Goal: Task Accomplishment & Management: Complete application form

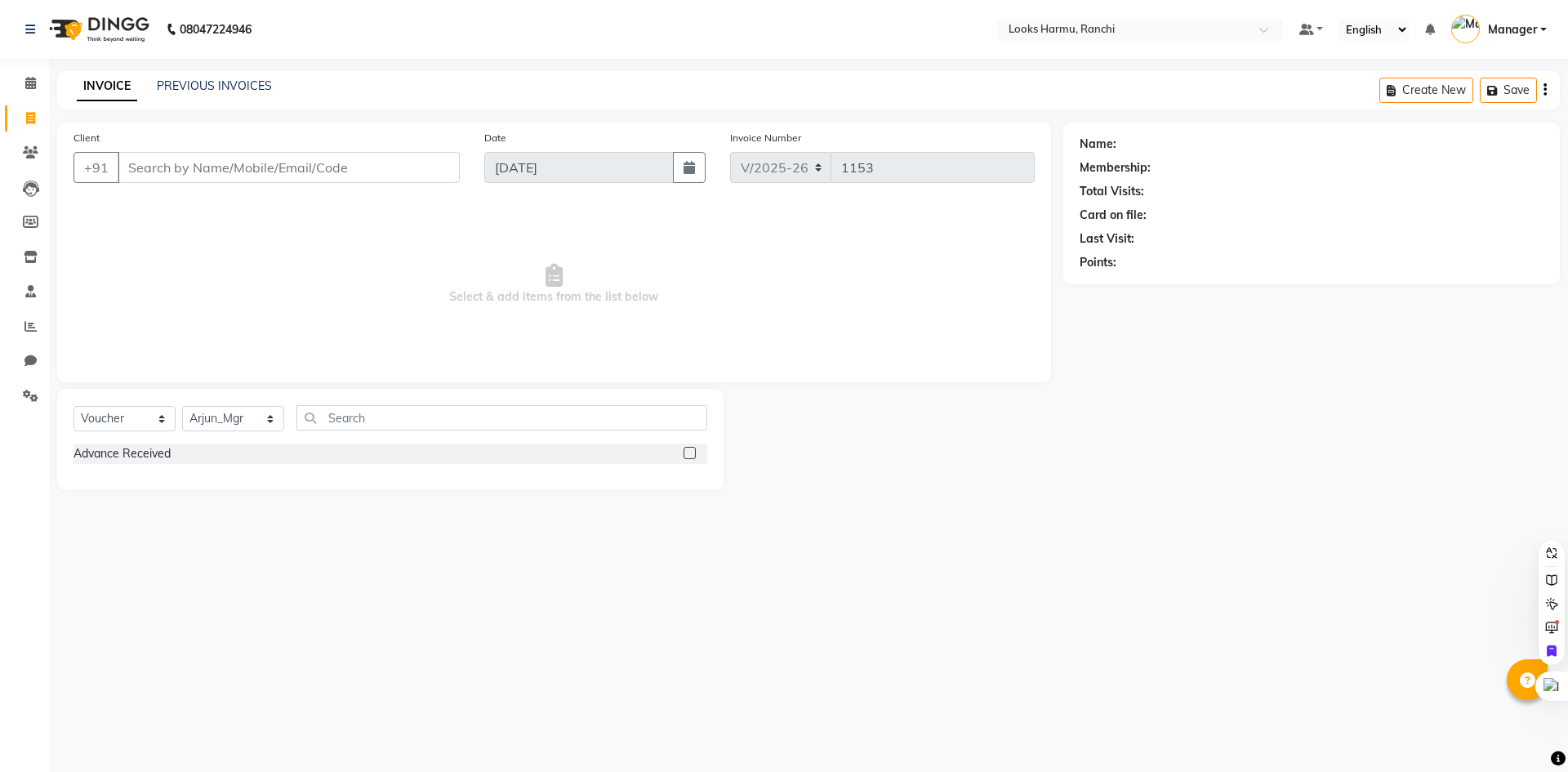
select select "6247"
select select "V"
select select "47538"
select select "service"
click at [73, 406] on select "Select Service Product Membership Package Voucher Prepaid Gift Card" at bounding box center [124, 418] width 102 height 25
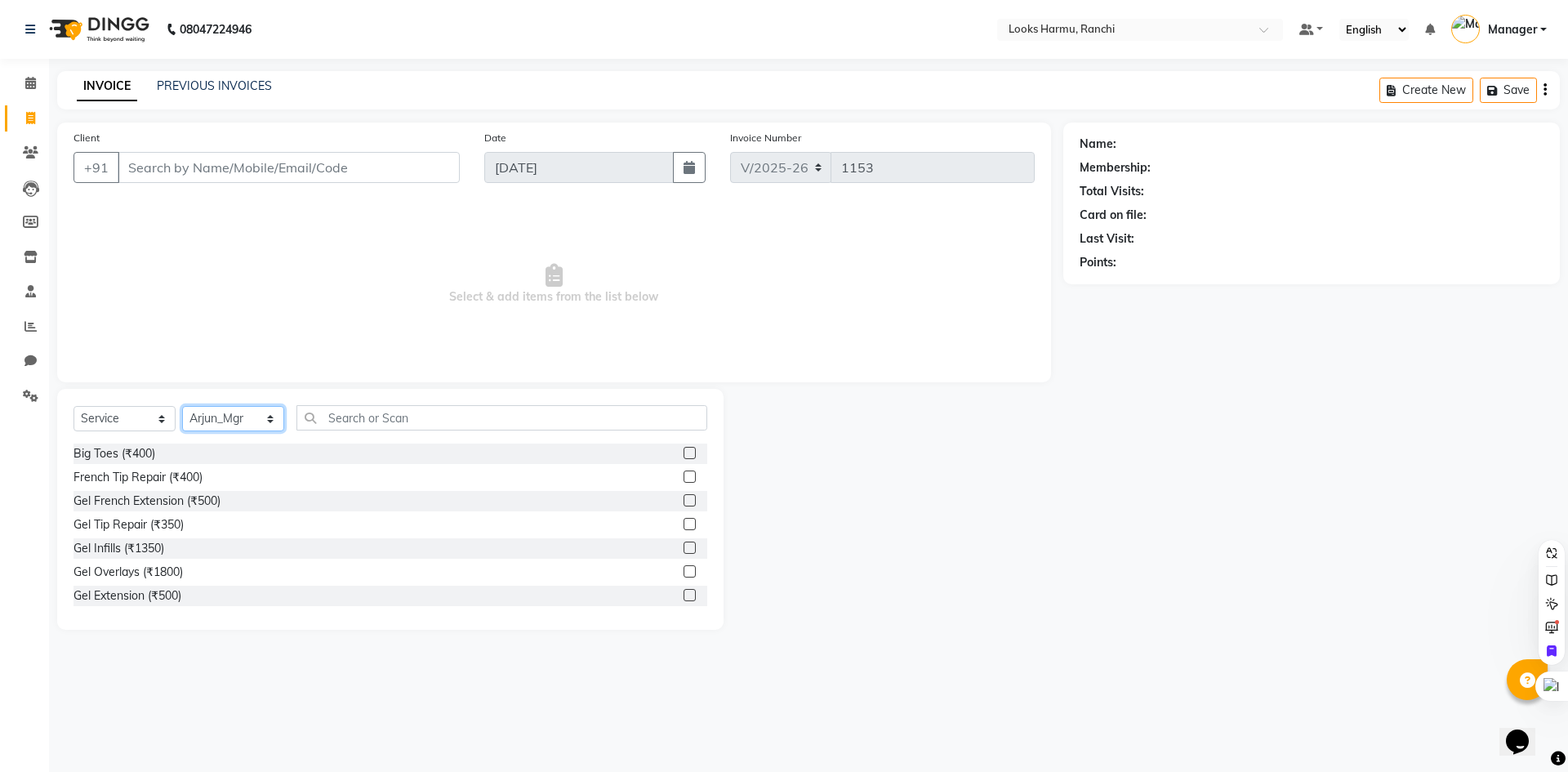
click at [250, 424] on select "Select Stylist [PERSON_NAME] Arman_Noor Counter_Sales [PERSON_NAME] [PERSON_NAM…" at bounding box center [233, 418] width 102 height 25
select select "47157"
click at [182, 406] on select "Select Stylist [PERSON_NAME] Arman_Noor Counter_Sales [PERSON_NAME] [PERSON_NAM…" at bounding box center [233, 418] width 102 height 25
click at [362, 419] on input "text" at bounding box center [501, 418] width 411 height 25
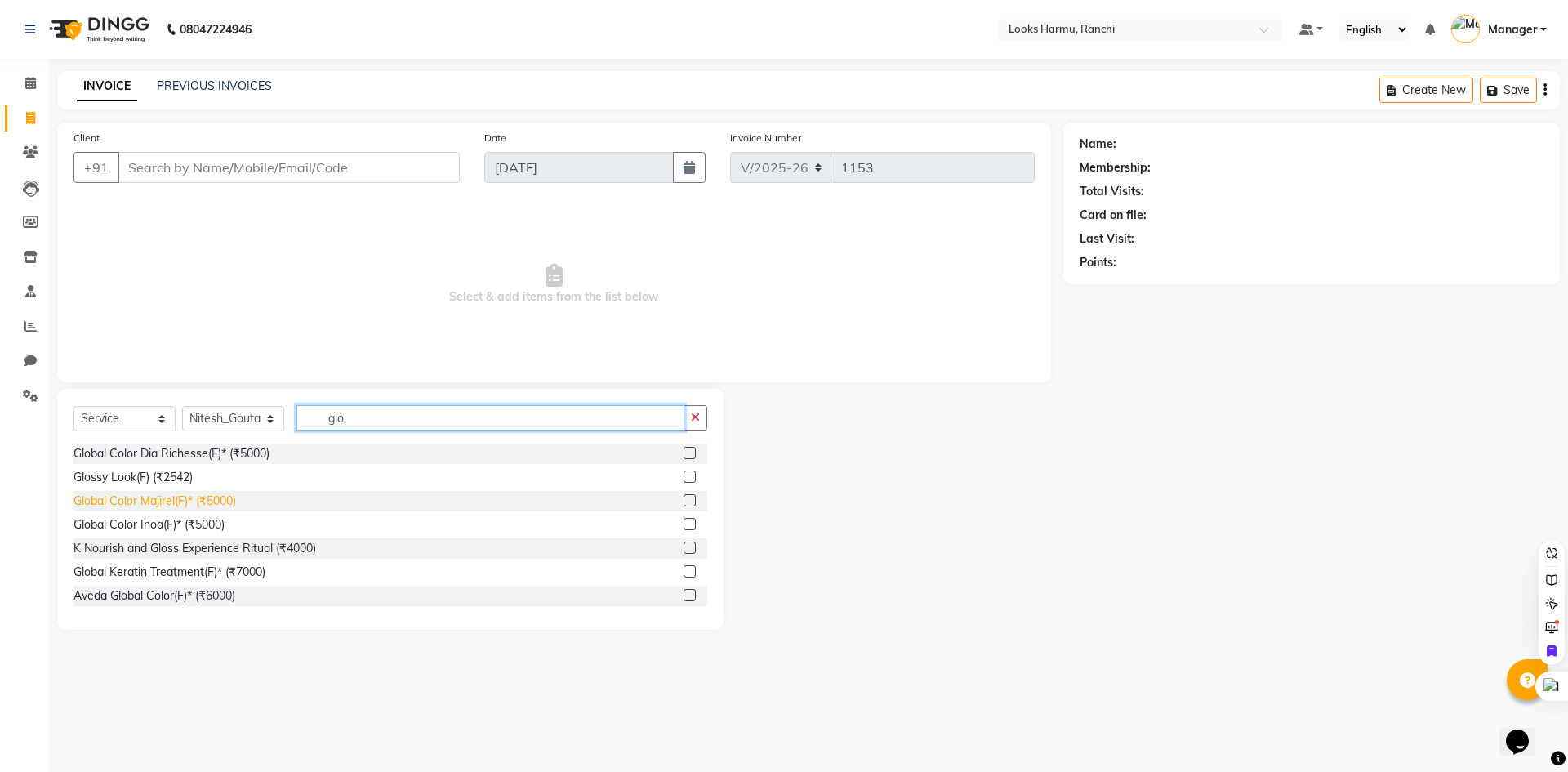
type input "glo"
click at [204, 501] on div "Global Color Majirel(F)* (₹5000)" at bounding box center [155, 501] width 163 height 17
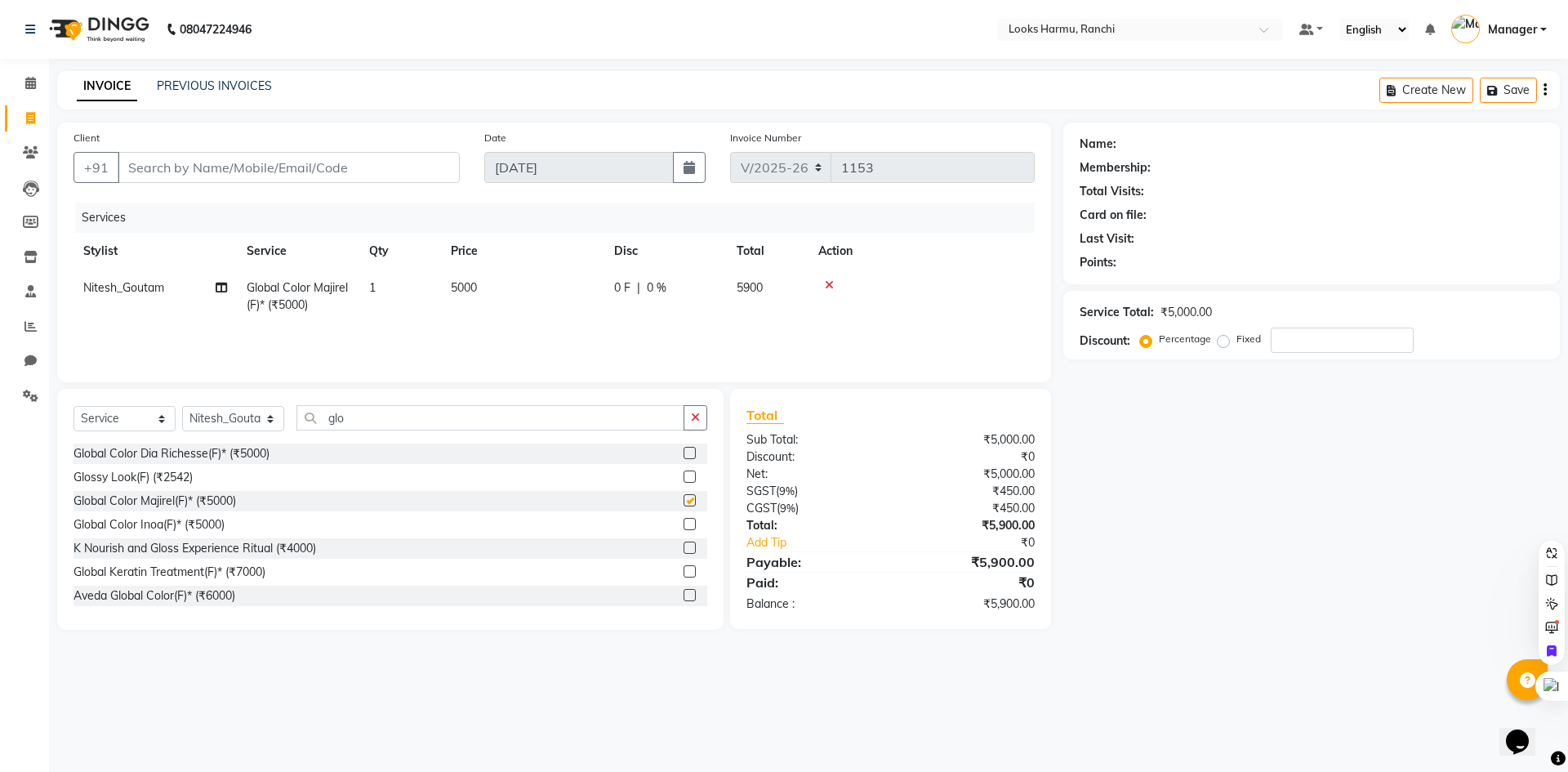
checkbox input "false"
click at [515, 287] on td "5000" at bounding box center [522, 297] width 163 height 54
select select "47157"
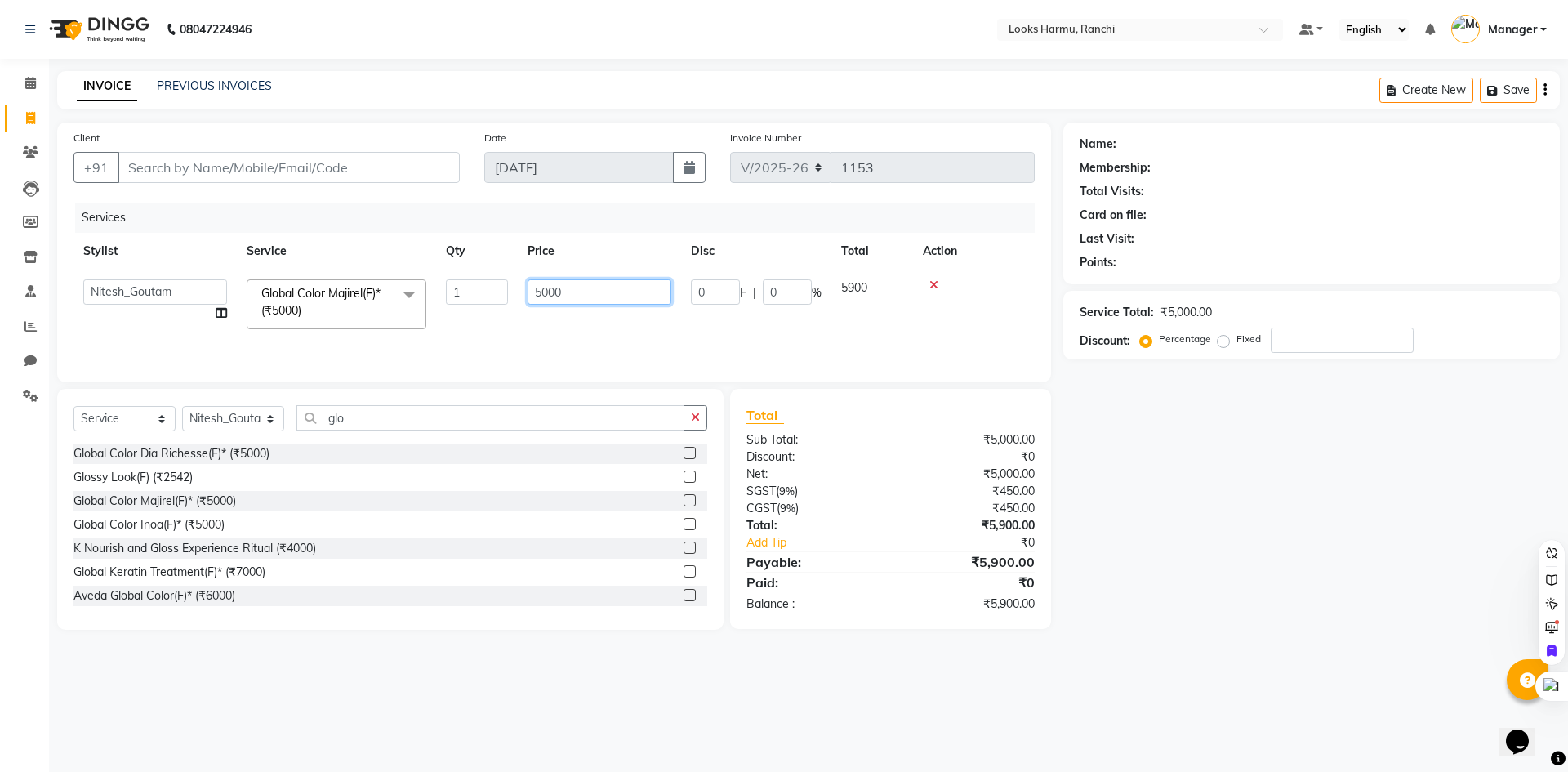
drag, startPoint x: 634, startPoint y: 287, endPoint x: 515, endPoint y: 289, distance: 119.0
click at [515, 289] on tr "Aditya_Singh Aishwarya Gautam Anny Arjun_Mgr Arman_Noor Counter_Sales Farhana I…" at bounding box center [554, 304] width 961 height 69
type input "5500"
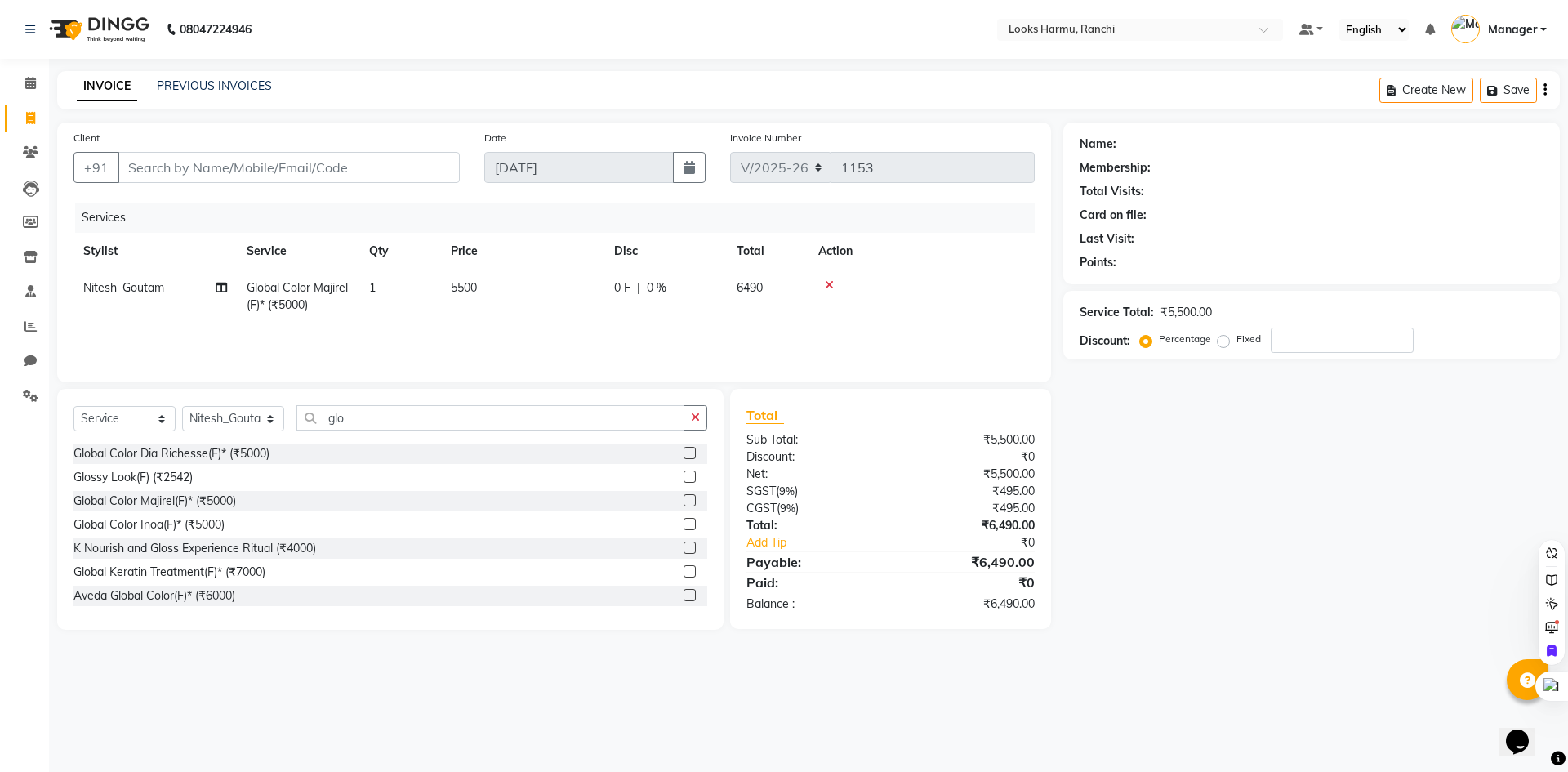
click at [578, 85] on div "INVOICE PREVIOUS INVOICES Create New Save" at bounding box center [808, 90] width 1503 height 38
drag, startPoint x: 372, startPoint y: 412, endPoint x: 286, endPoint y: 408, distance: 86.1
click at [287, 408] on div "Select Service Product Membership Package Voucher Prepaid Gift Card Select Styl…" at bounding box center [390, 424] width 634 height 38
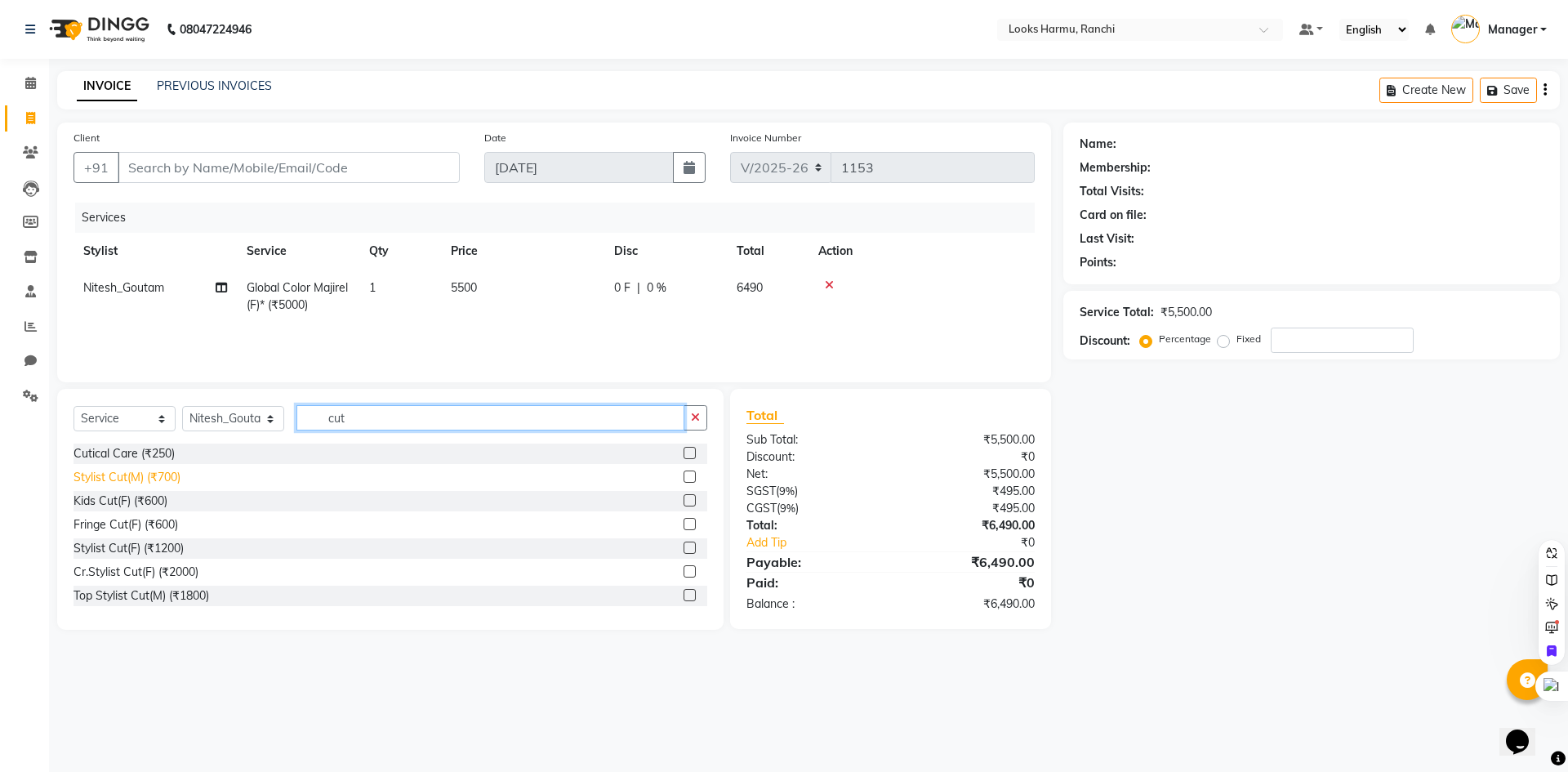
type input "cut"
click at [150, 482] on div "Stylist Cut(M) (₹700)" at bounding box center [127, 477] width 107 height 17
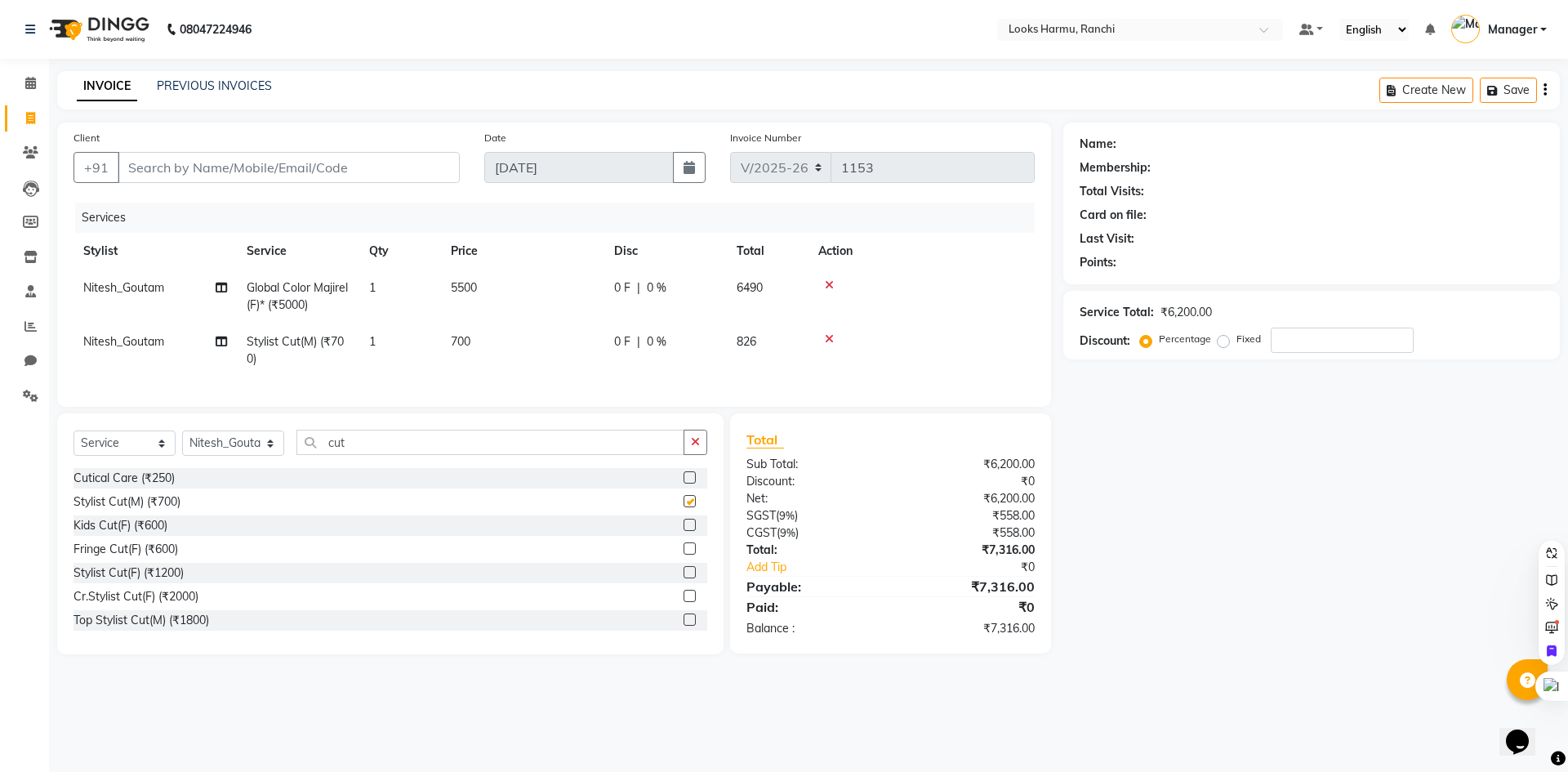
checkbox input "false"
click at [826, 335] on icon at bounding box center [829, 339] width 9 height 11
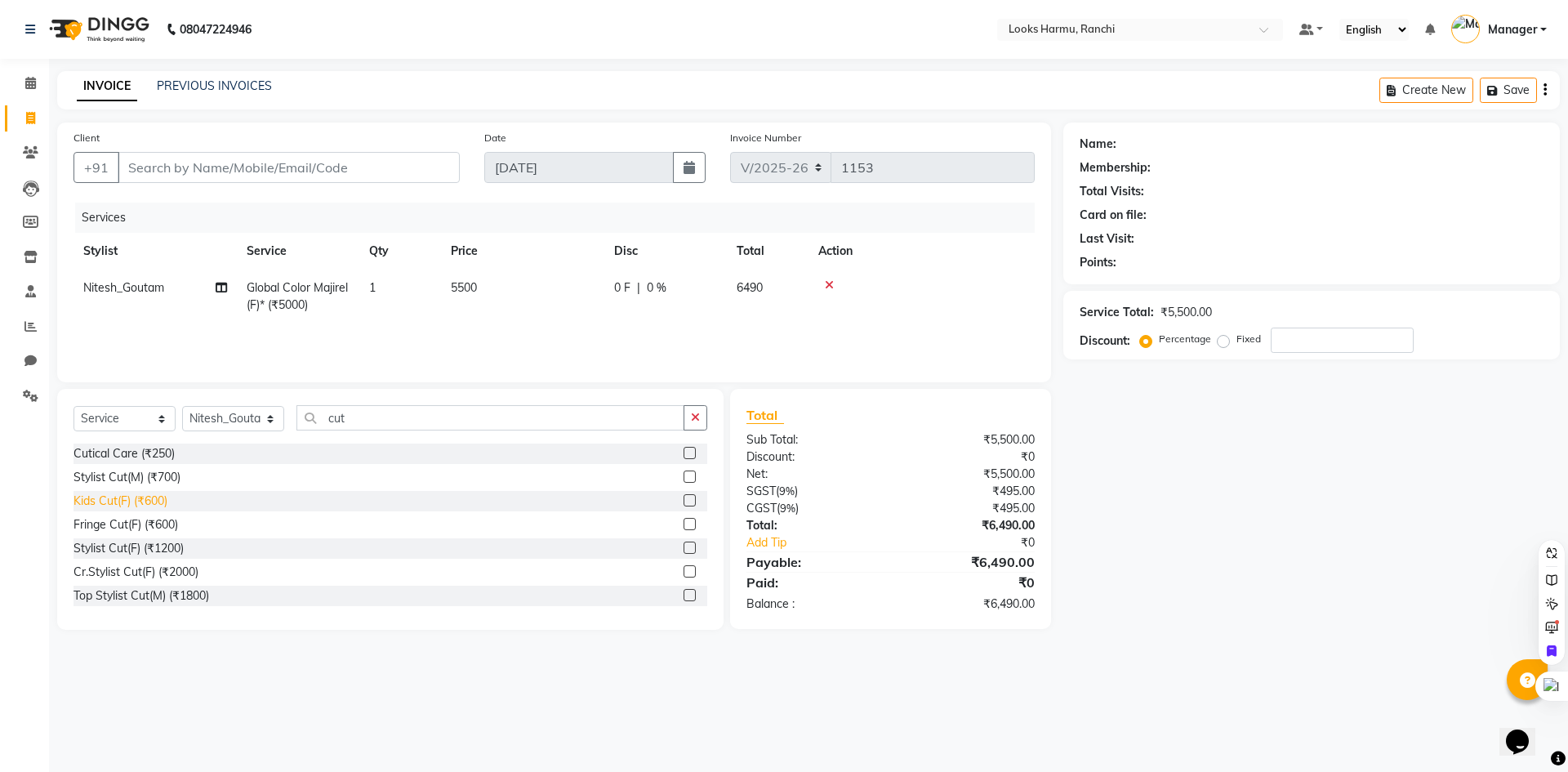
drag, startPoint x: 114, startPoint y: 547, endPoint x: 148, endPoint y: 545, distance: 34.1
click at [116, 547] on div "Stylist Cut(F) (₹1200)" at bounding box center [129, 549] width 111 height 17
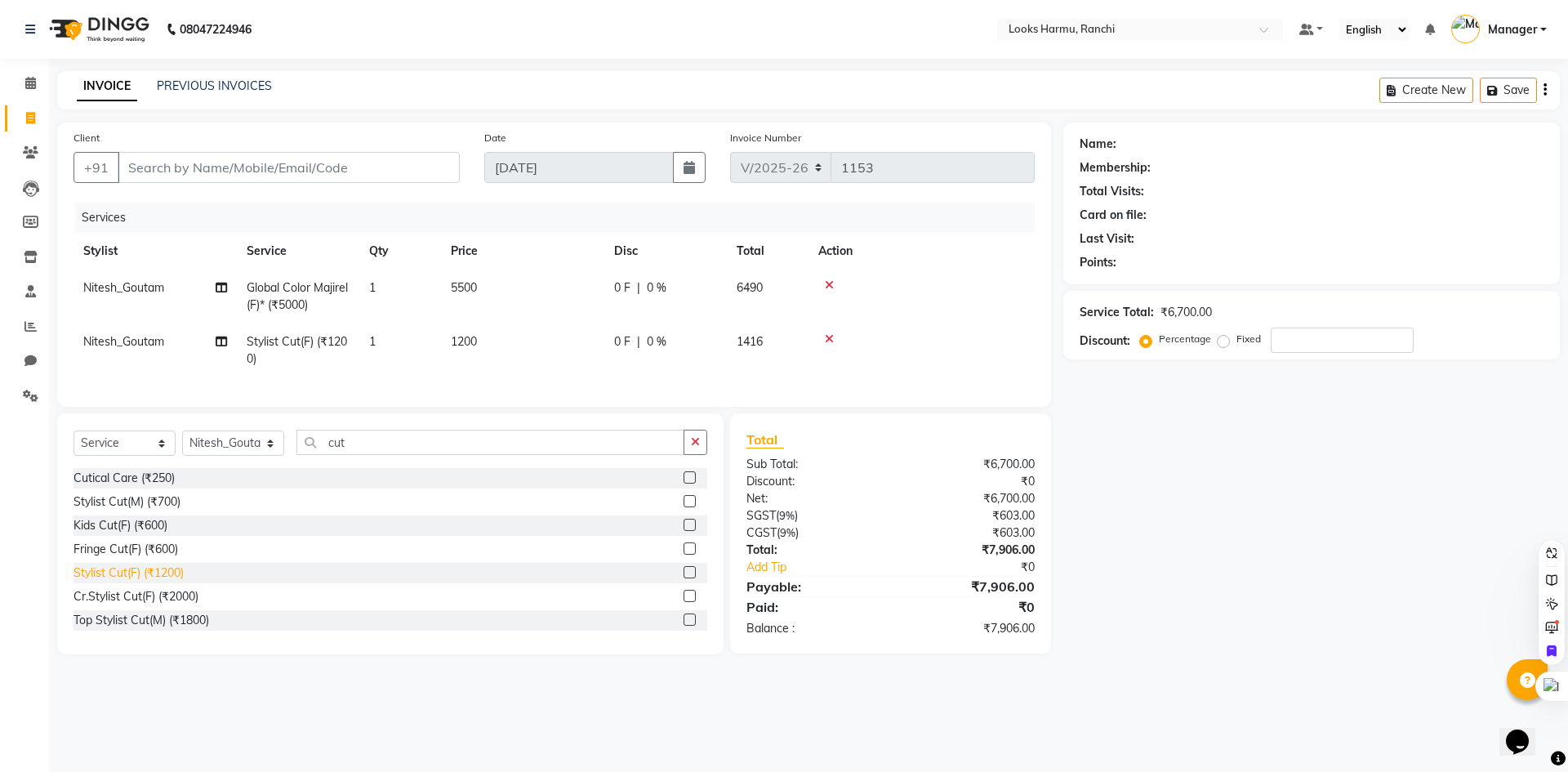
click at [167, 582] on div "Stylist Cut(F) (₹1200)" at bounding box center [129, 573] width 111 height 17
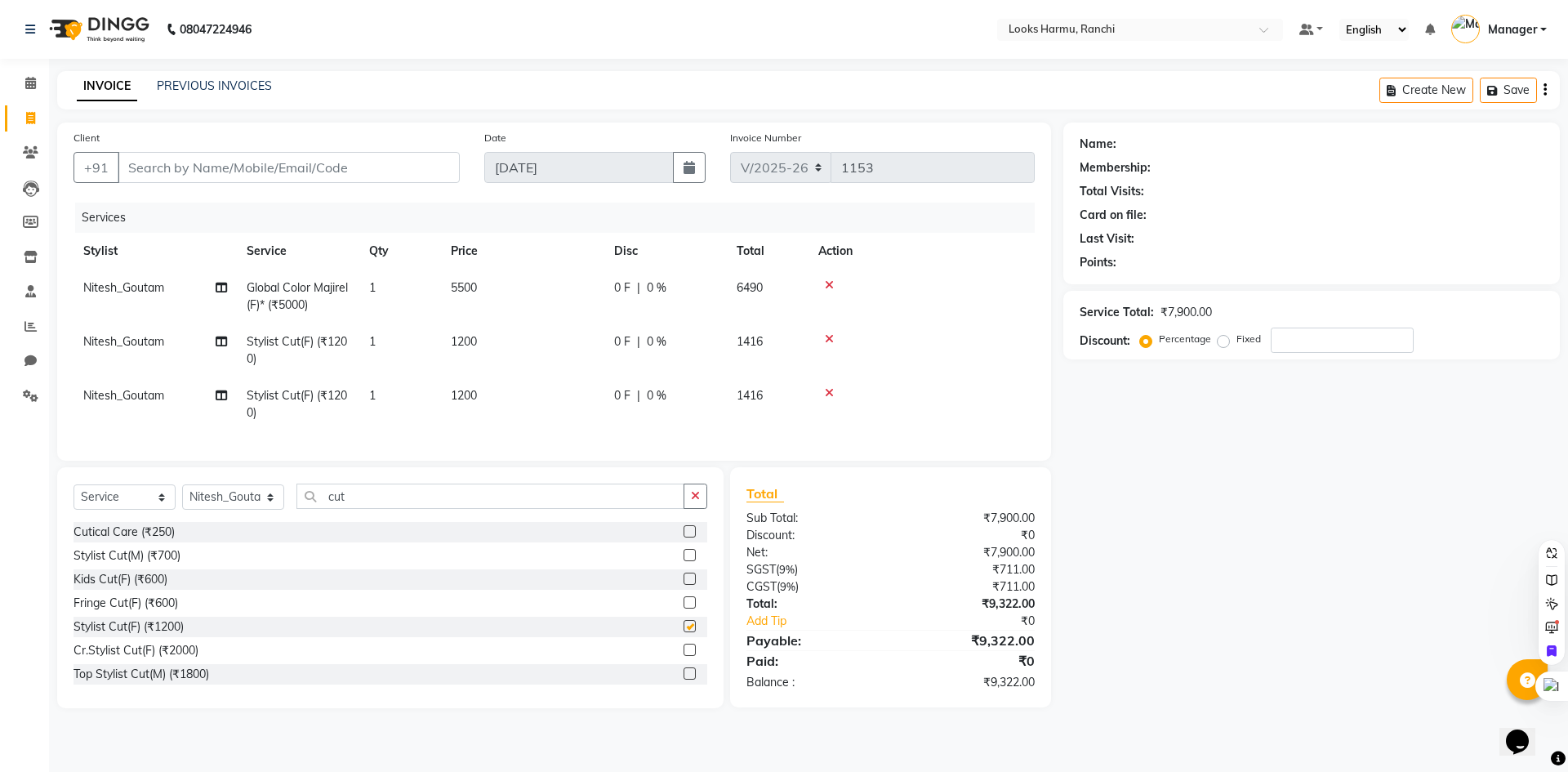
checkbox input "false"
click at [475, 347] on span "1200" at bounding box center [464, 341] width 26 height 15
select select "47157"
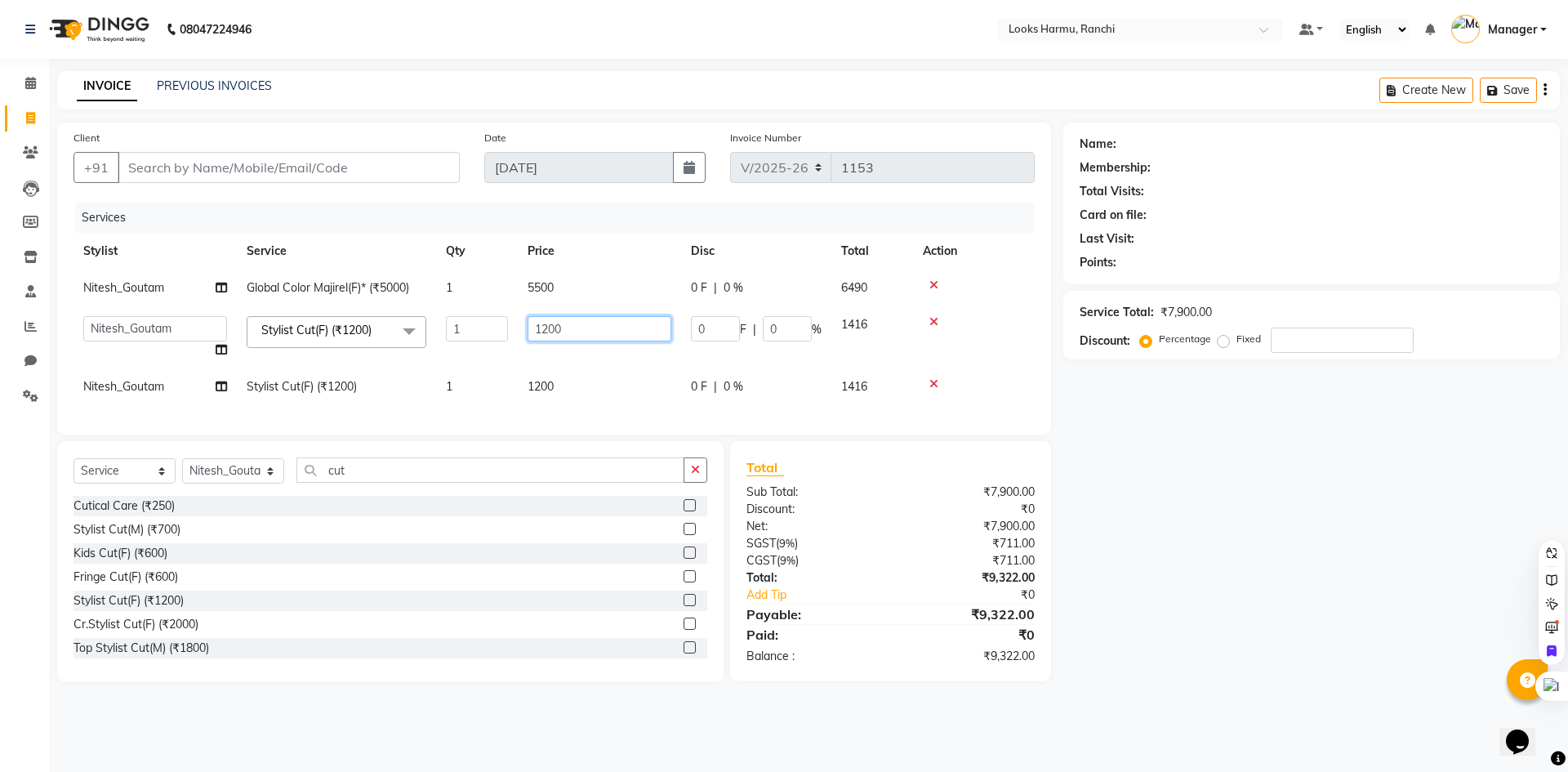
drag, startPoint x: 515, startPoint y: 335, endPoint x: 567, endPoint y: 334, distance: 52.0
click at [567, 334] on input "1200" at bounding box center [599, 329] width 143 height 25
type input "1000"
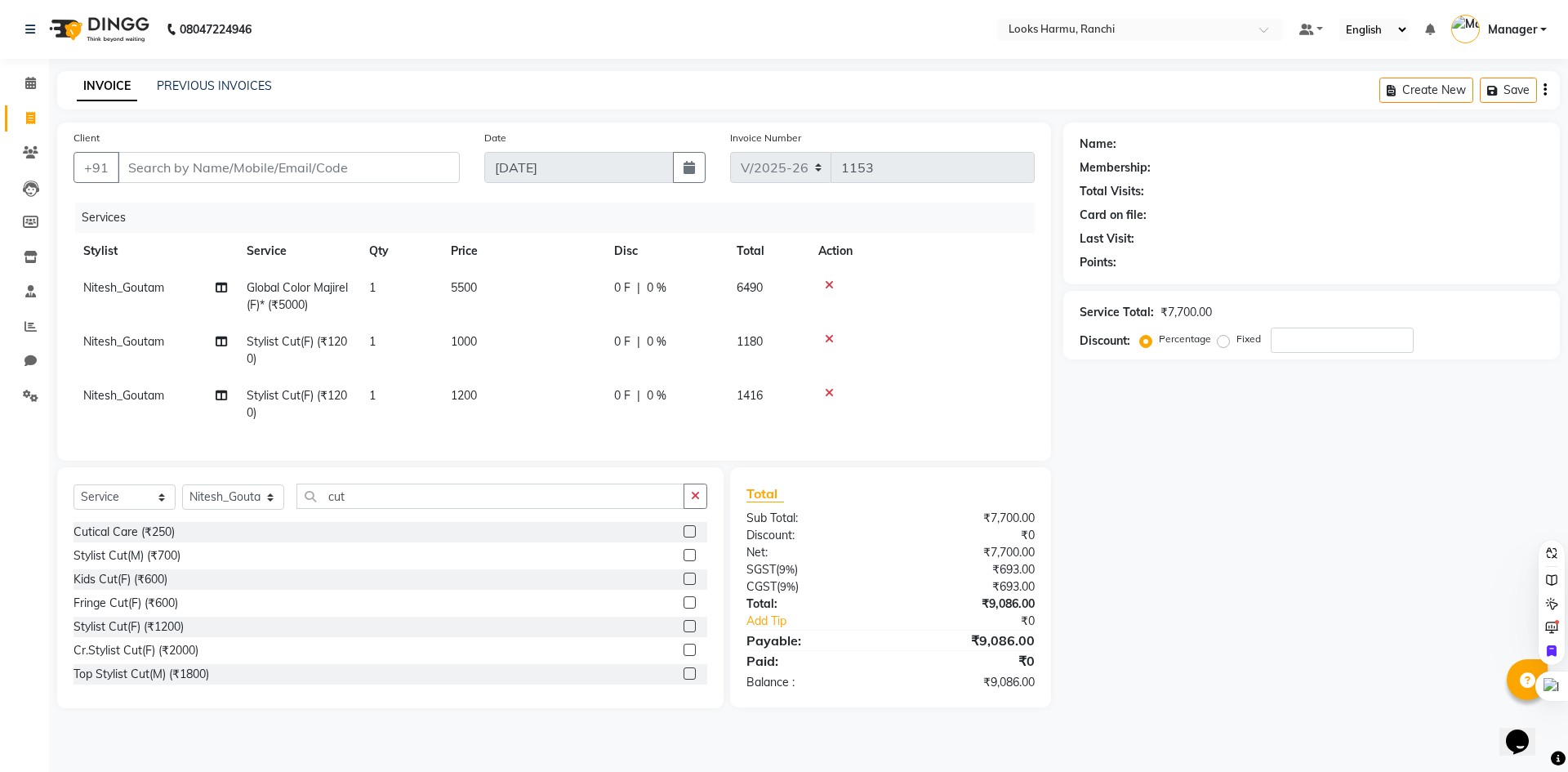
drag, startPoint x: 559, startPoint y: 383, endPoint x: 574, endPoint y: 383, distance: 15.0
click at [560, 383] on td "1200" at bounding box center [522, 405] width 163 height 54
select select "47157"
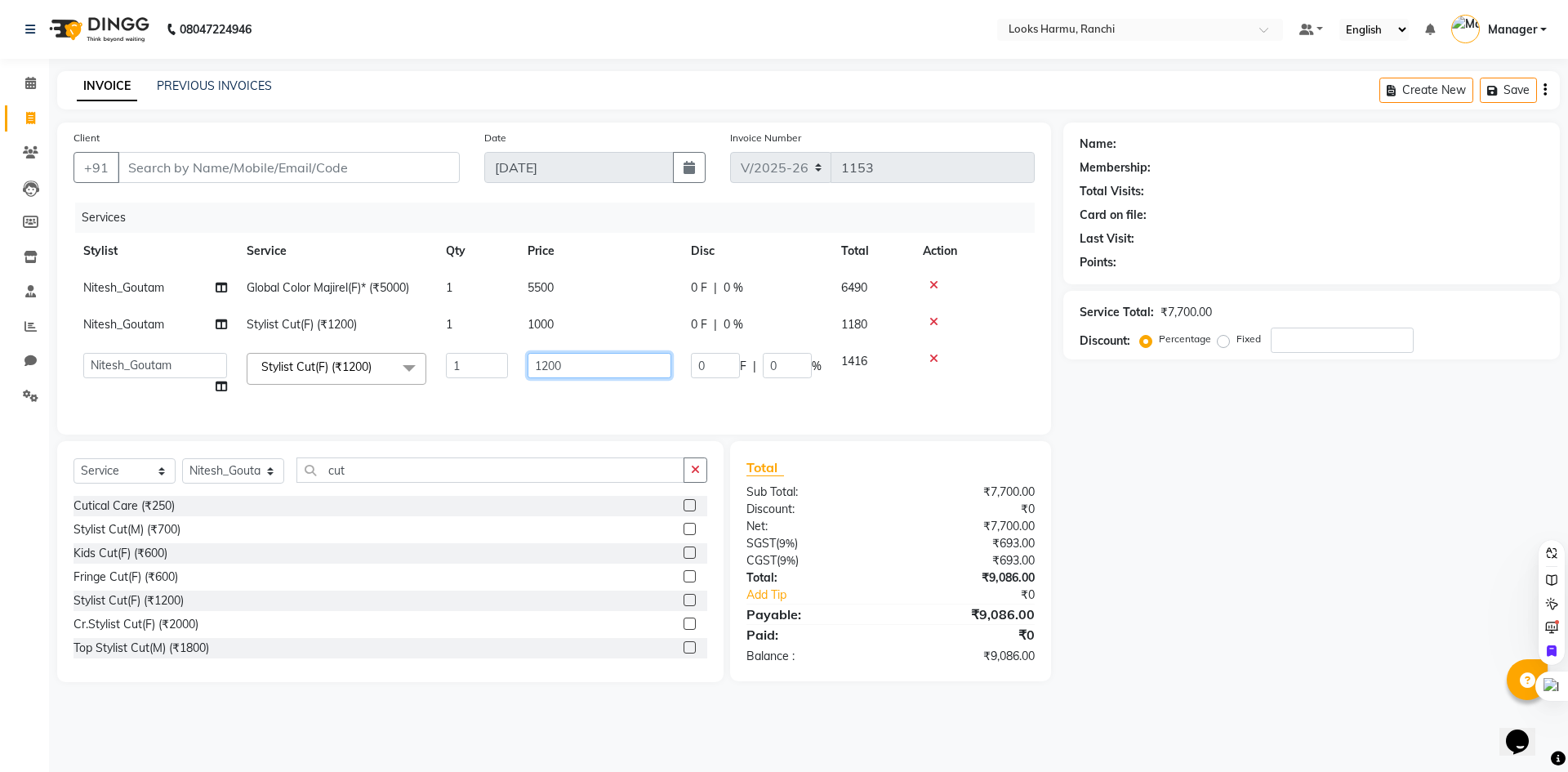
drag, startPoint x: 609, startPoint y: 367, endPoint x: 393, endPoint y: 366, distance: 216.0
click at [398, 366] on tr "Aditya_Singh Aishwarya Gautam Anny Arjun_Mgr Arman_Noor Counter_Sales Farhana I…" at bounding box center [554, 374] width 961 height 62
type input "1000"
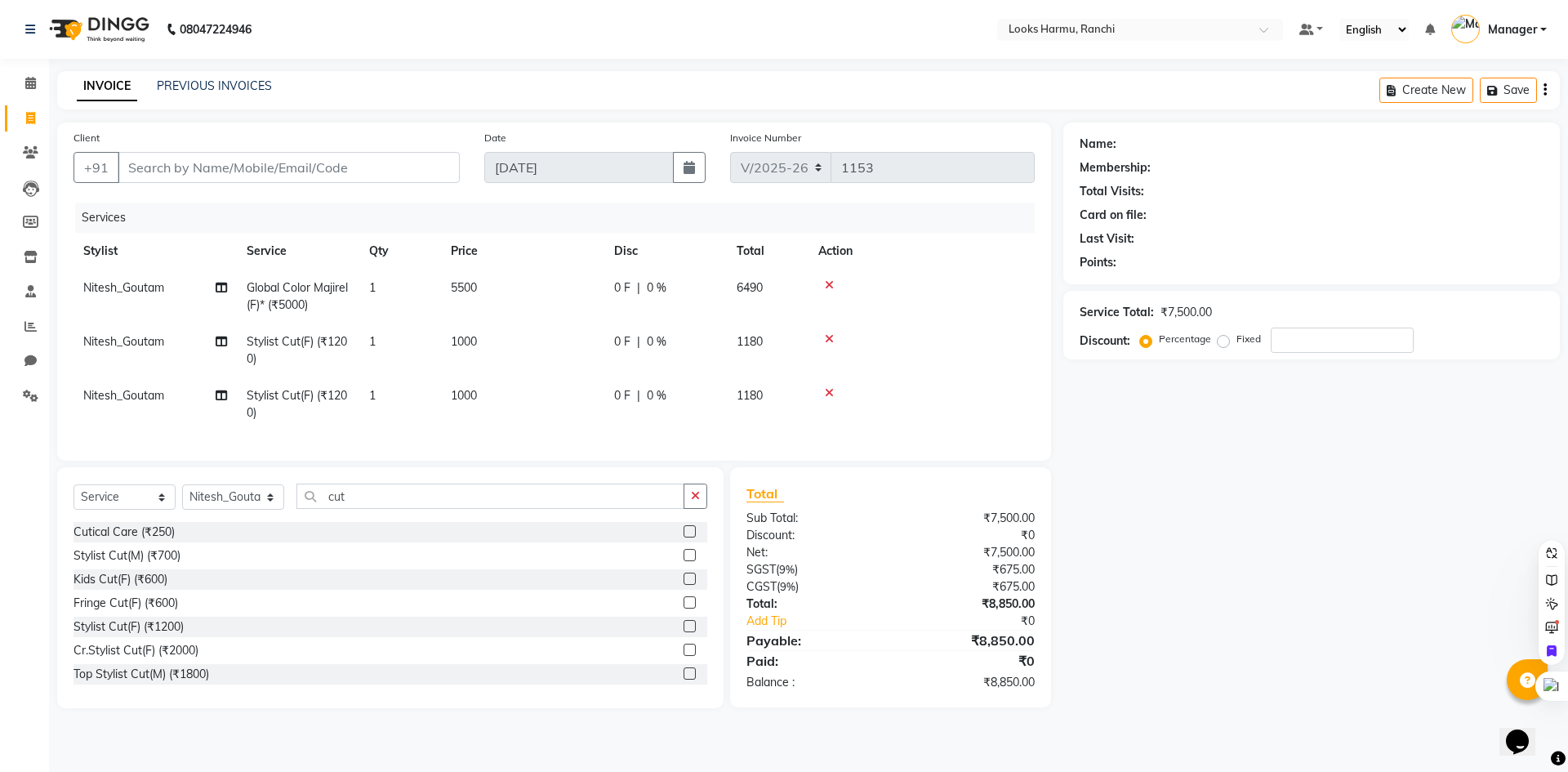
click at [631, 57] on nav "08047224946 Select Location × Looks Harmu, Ranchi Default Panel My Panel Englis…" at bounding box center [784, 29] width 1568 height 59
click at [290, 405] on td "Stylist Cut(F) (₹1200)" at bounding box center [298, 405] width 123 height 54
select select "47157"
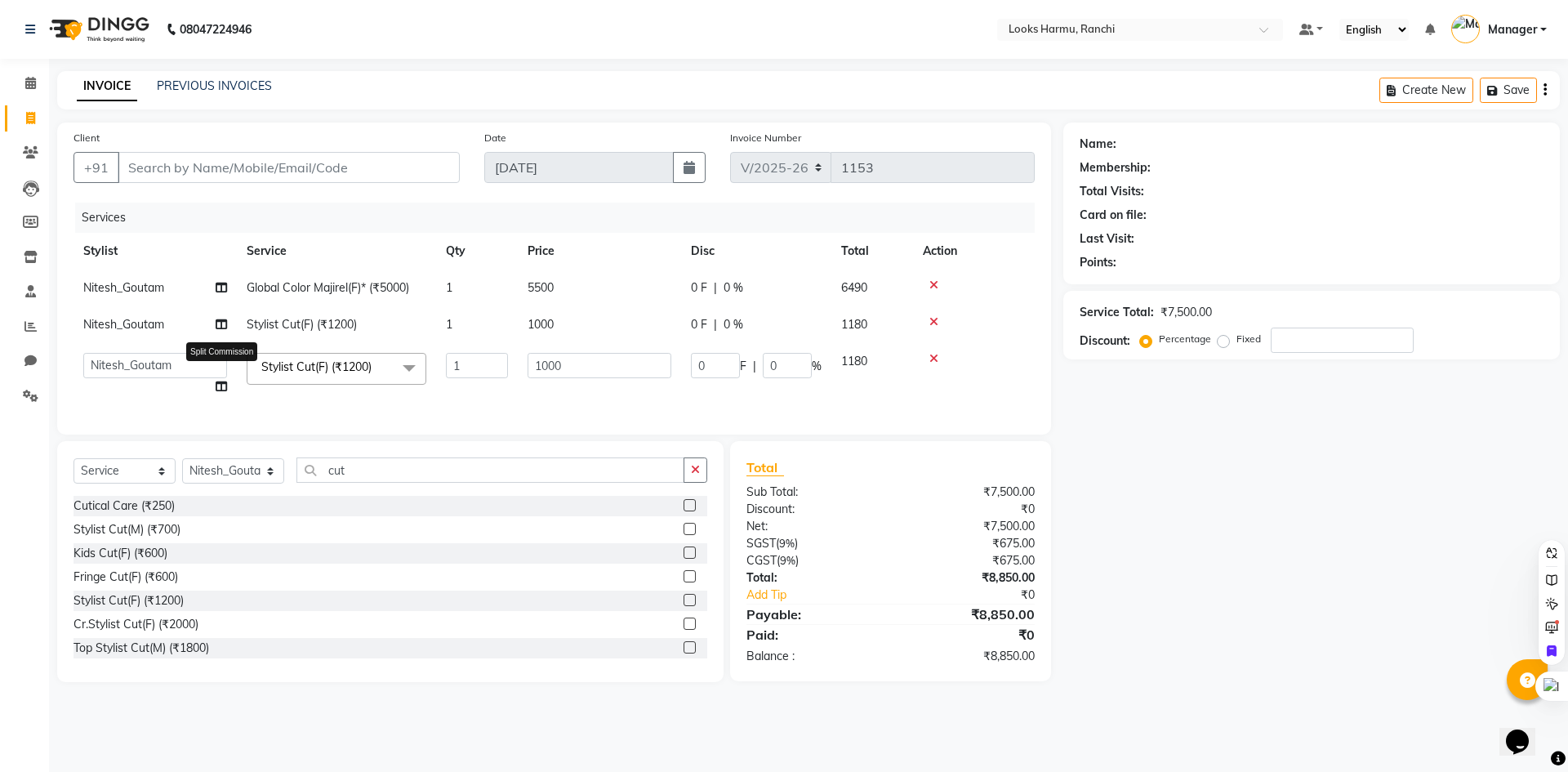
click at [220, 386] on icon at bounding box center [220, 386] width 11 height 11
select select "47157"
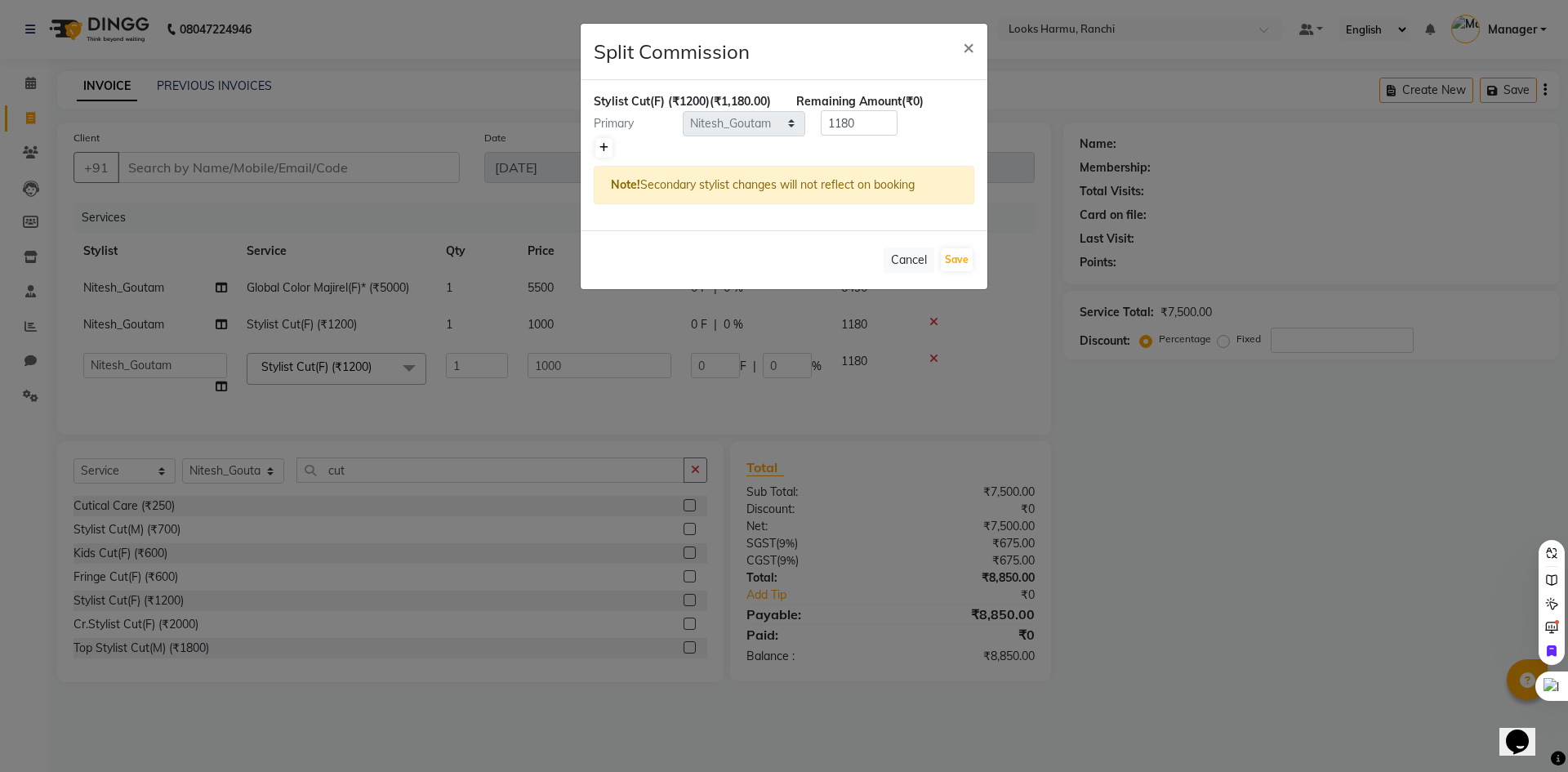
click at [608, 153] on icon at bounding box center [604, 147] width 9 height 10
type input "590"
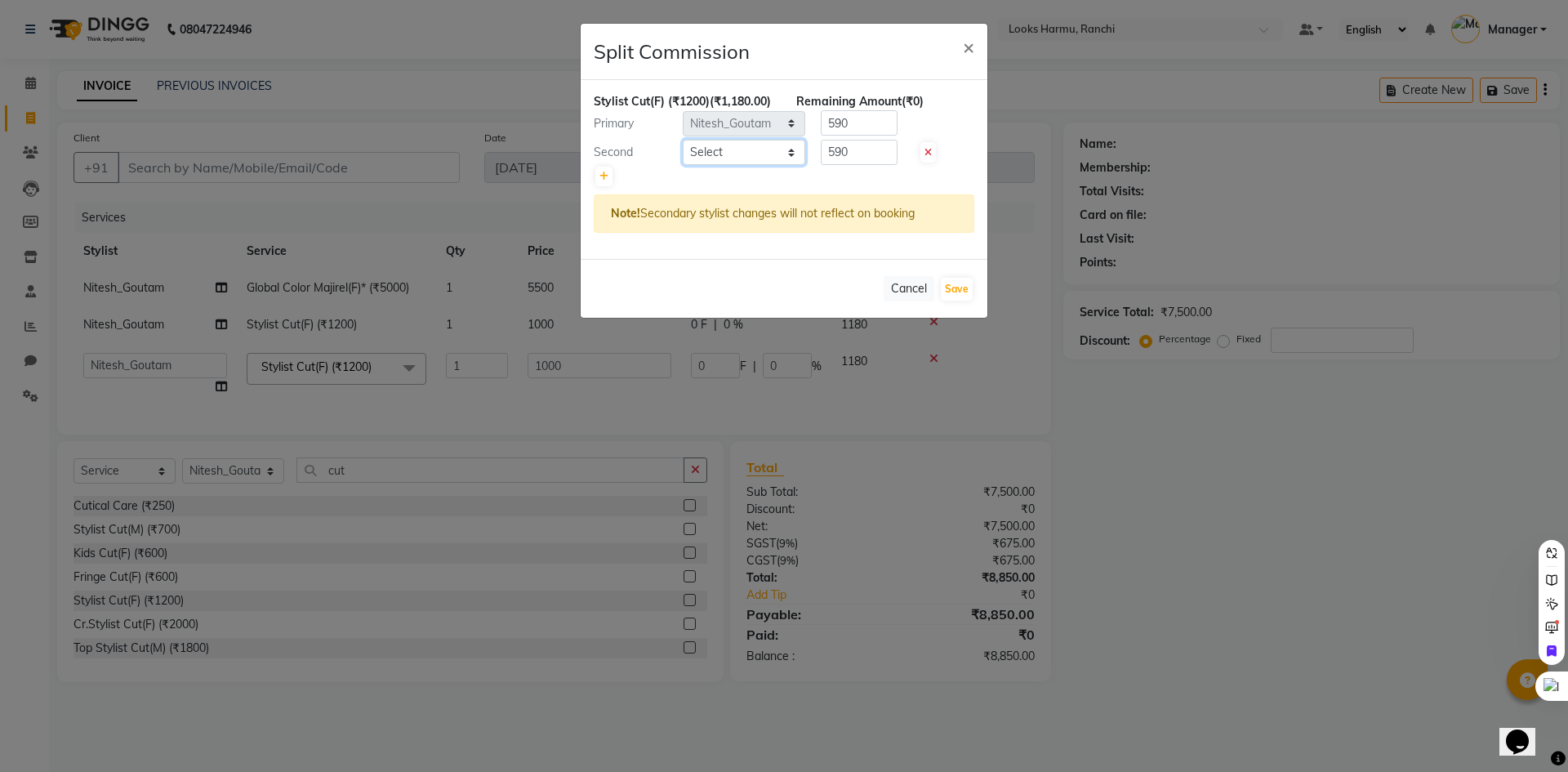
click at [749, 165] on select "Select Aditya_Singh Aishwarya Gautam Anny Arjun_Mgr Arman_Noor Counter_Sales Fa…" at bounding box center [744, 152] width 123 height 25
select select "66240"
click at [683, 156] on select "Select Aditya_Singh Aishwarya Gautam Anny Arjun_Mgr Arman_Noor Counter_Sales Fa…" at bounding box center [744, 152] width 123 height 25
click at [965, 301] on button "Save" at bounding box center [957, 289] width 32 height 22
select select "Select"
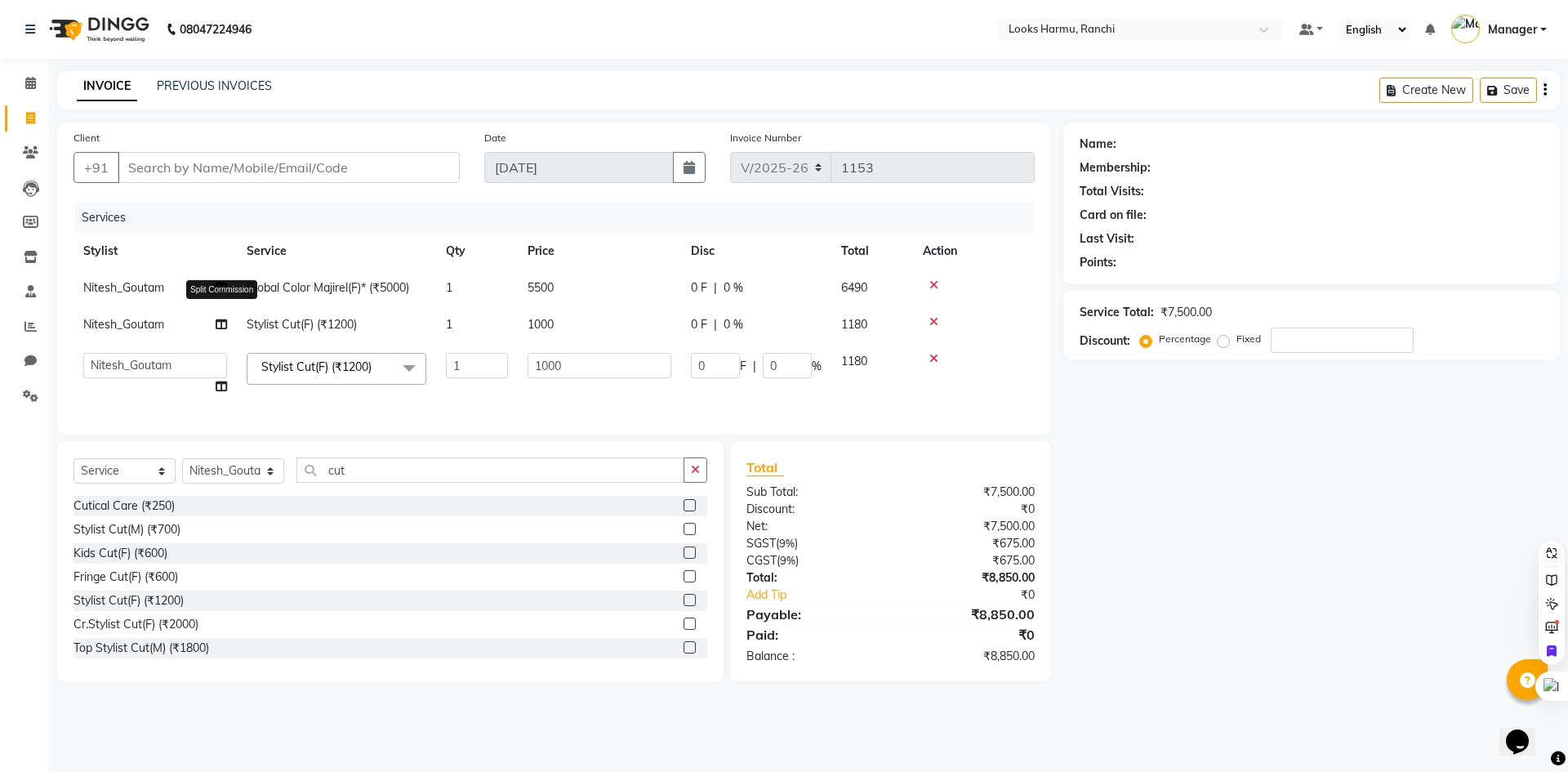
click at [216, 327] on icon at bounding box center [220, 324] width 11 height 11
select select "47157"
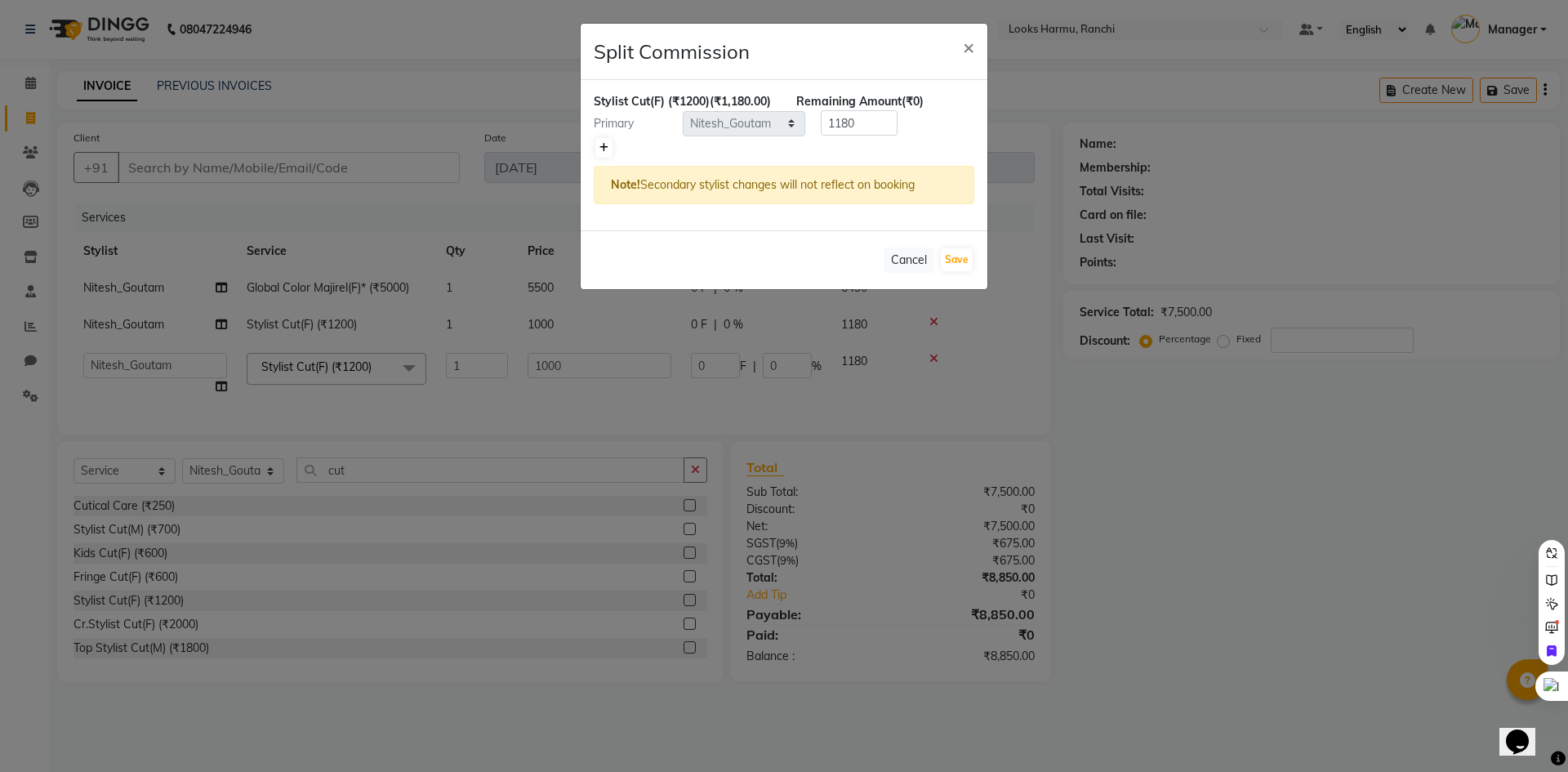
click at [604, 153] on icon at bounding box center [604, 147] width 9 height 10
type input "590"
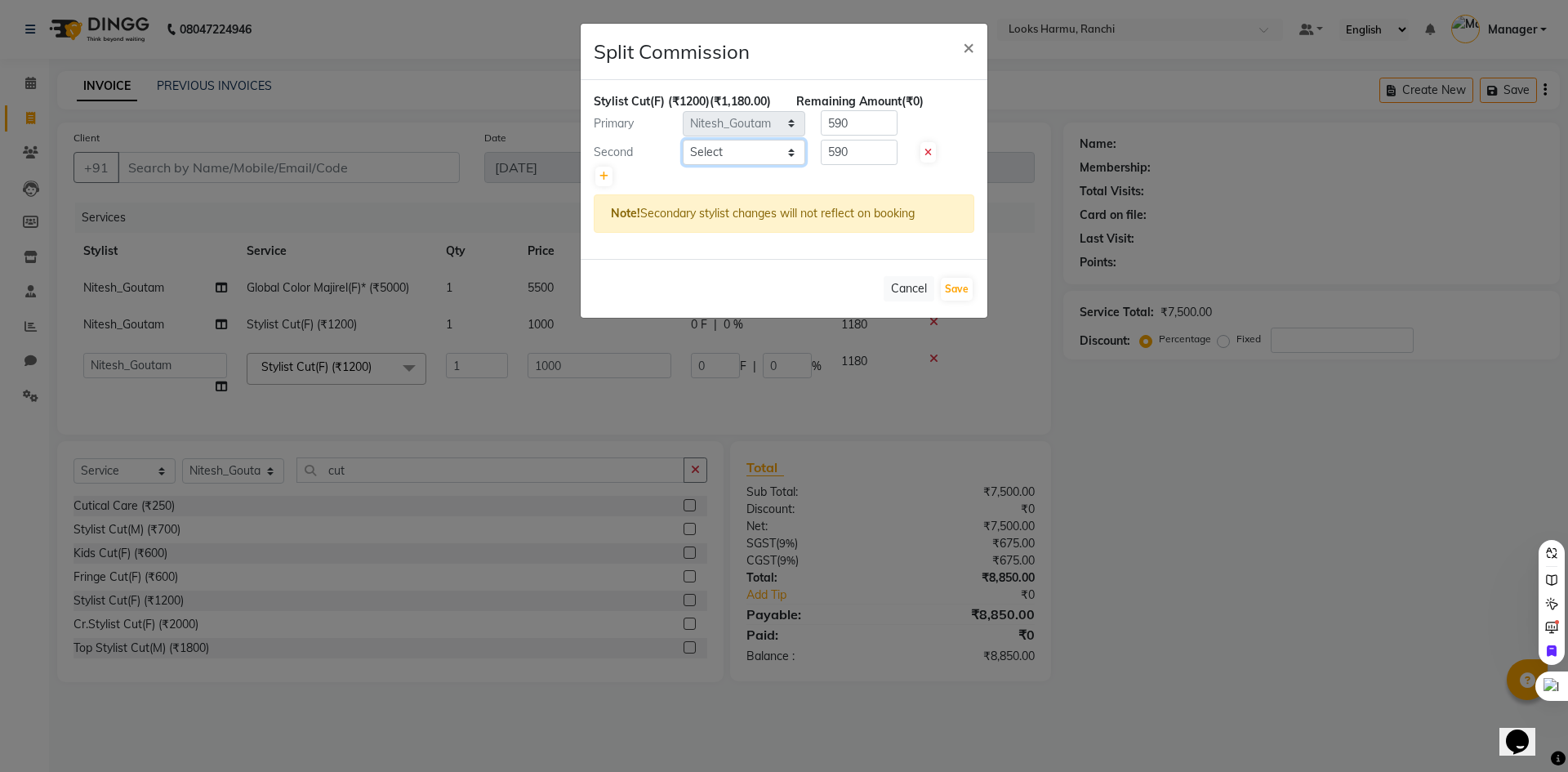
click at [734, 165] on select "Select Aditya_Singh Aishwarya Gautam Anny Arjun_Mgr Arman_Noor Counter_Sales Fa…" at bounding box center [744, 152] width 123 height 25
select select "66240"
click at [683, 156] on select "Select Aditya_Singh Aishwarya Gautam Anny Arjun_Mgr Arman_Noor Counter_Sales Fa…" at bounding box center [744, 152] width 123 height 25
click at [961, 301] on button "Save" at bounding box center [957, 289] width 32 height 22
select select "Select"
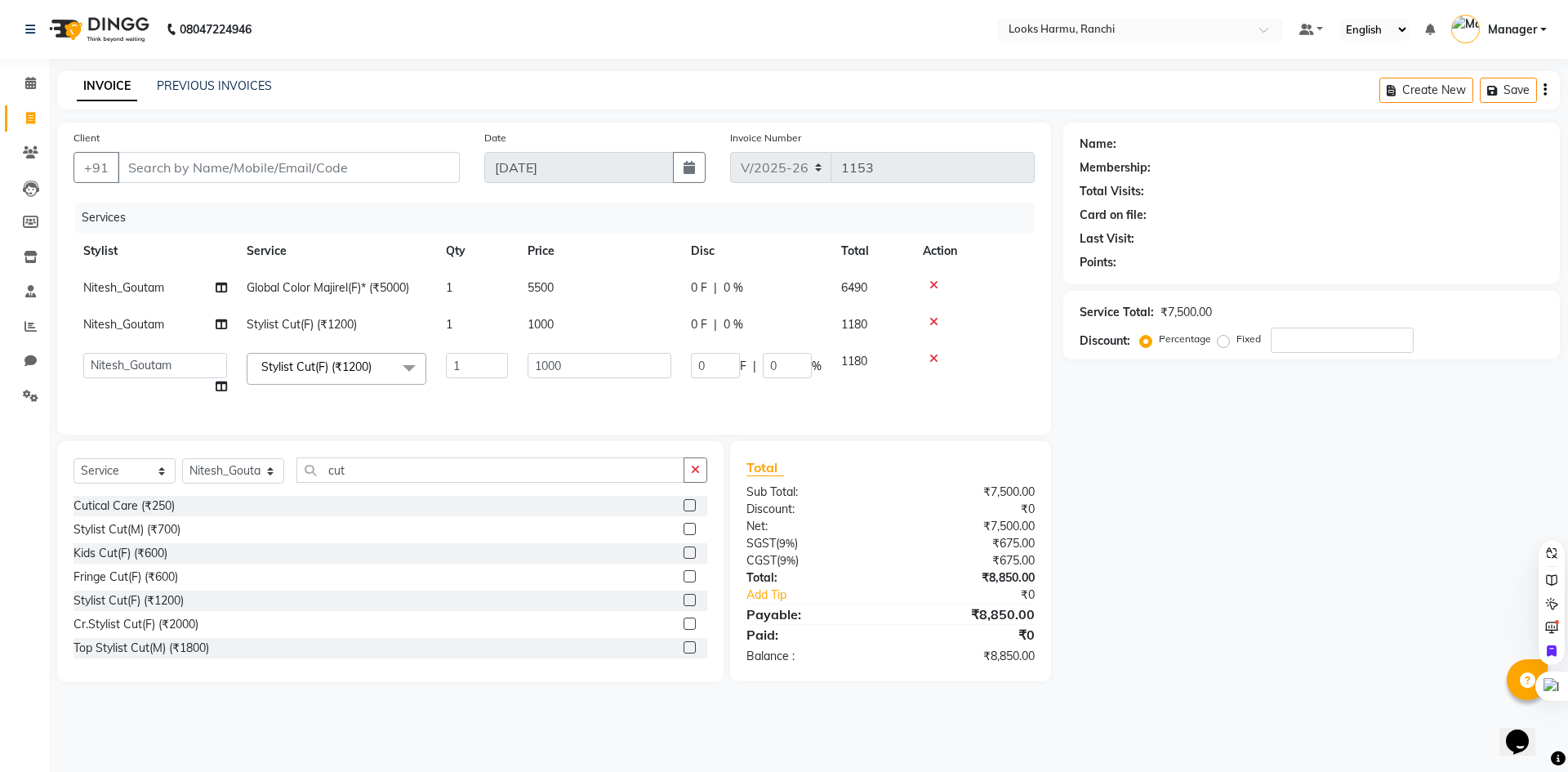
click at [735, 83] on div "INVOICE PREVIOUS INVOICES Create New Save" at bounding box center [808, 90] width 1503 height 38
click at [227, 389] on td "Aditya_Singh Aishwarya Gautam Anny Arjun_Mgr Arman_Noor Counter_Sales Farhana I…" at bounding box center [155, 374] width 163 height 62
click at [222, 389] on icon at bounding box center [220, 386] width 11 height 11
select select "47157"
select select "66240"
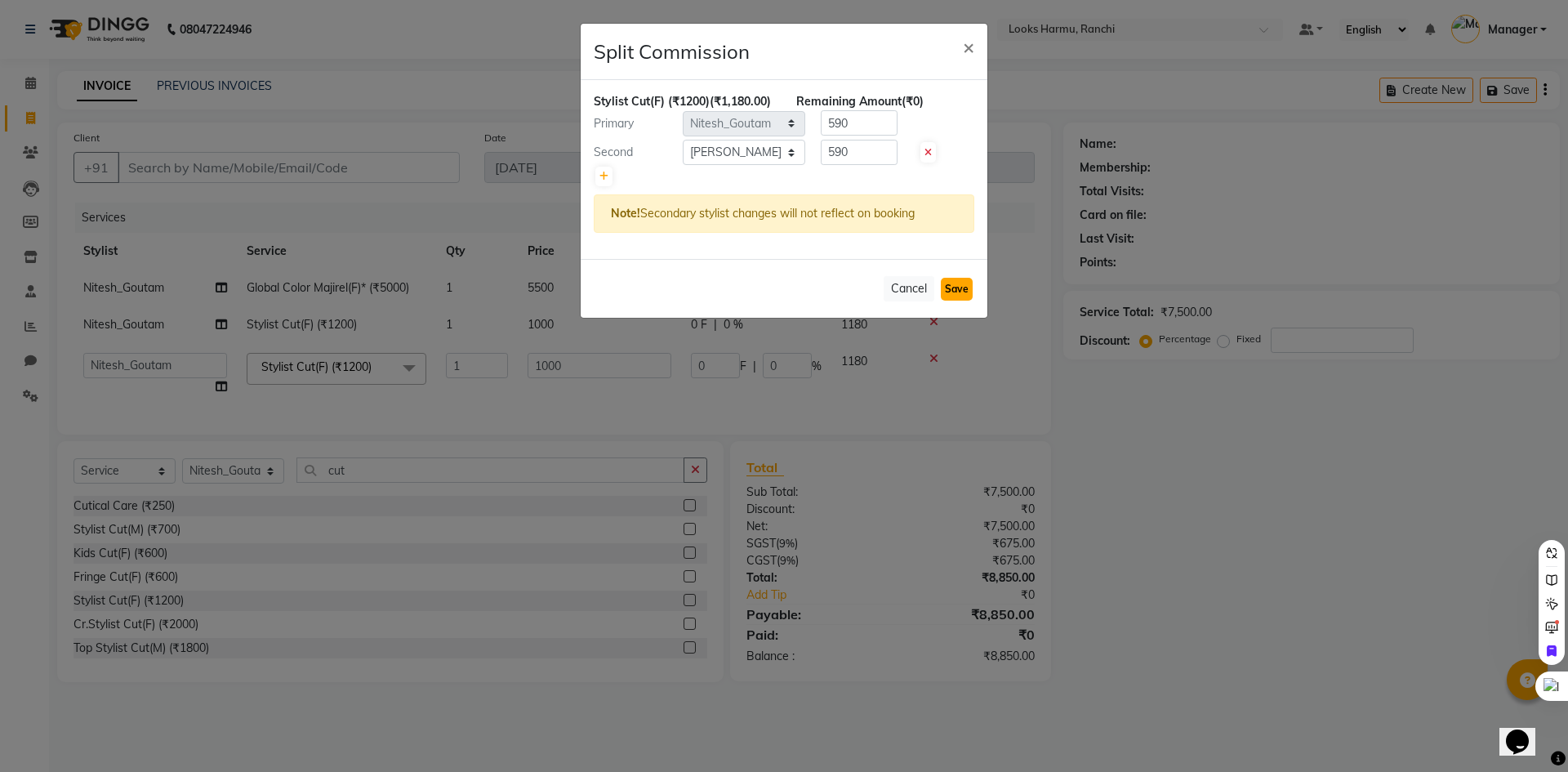
click at [954, 301] on button "Save" at bounding box center [957, 289] width 32 height 22
select select "Select"
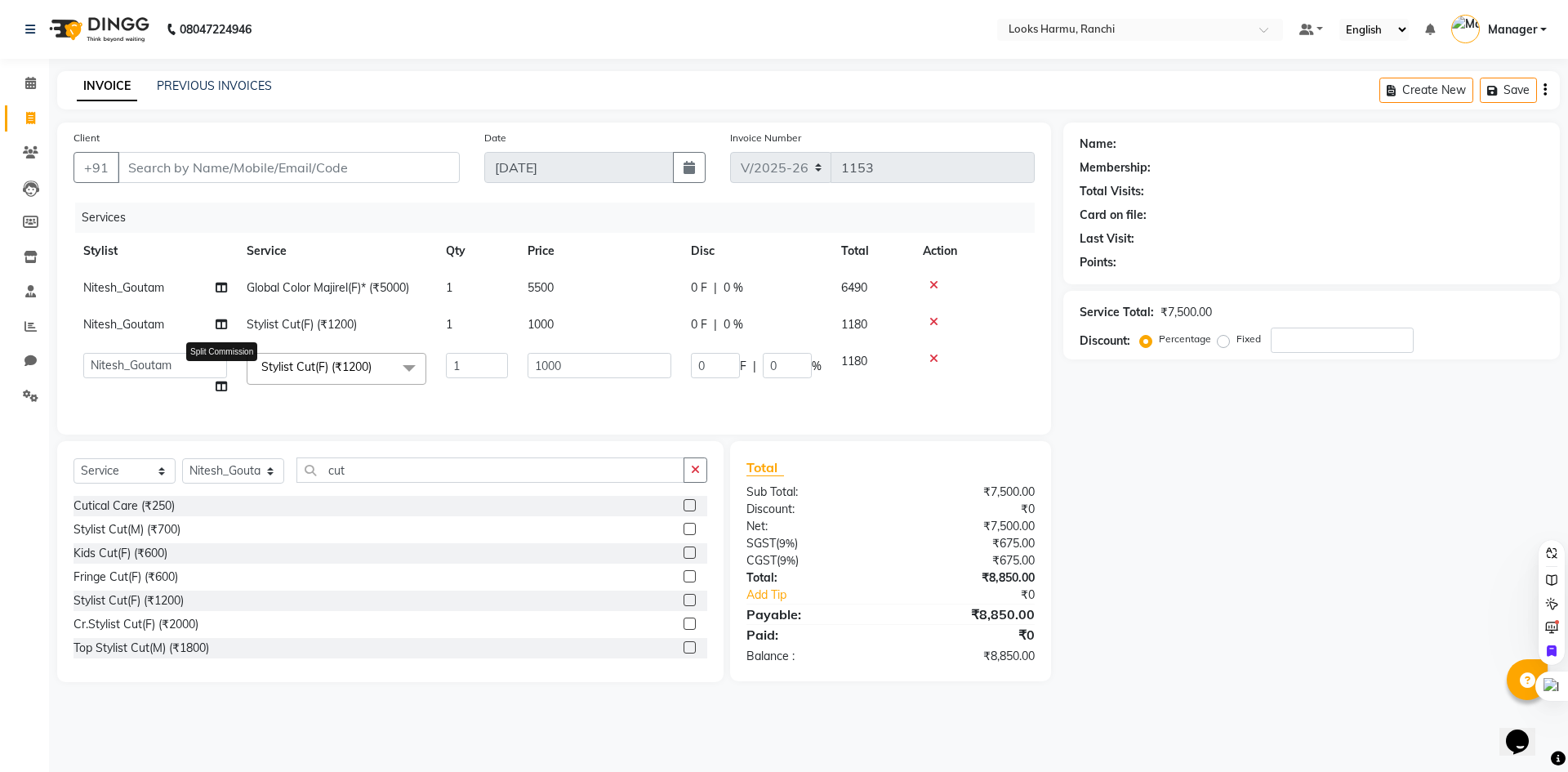
click at [222, 388] on icon at bounding box center [220, 386] width 11 height 11
select select "47157"
select select "66240"
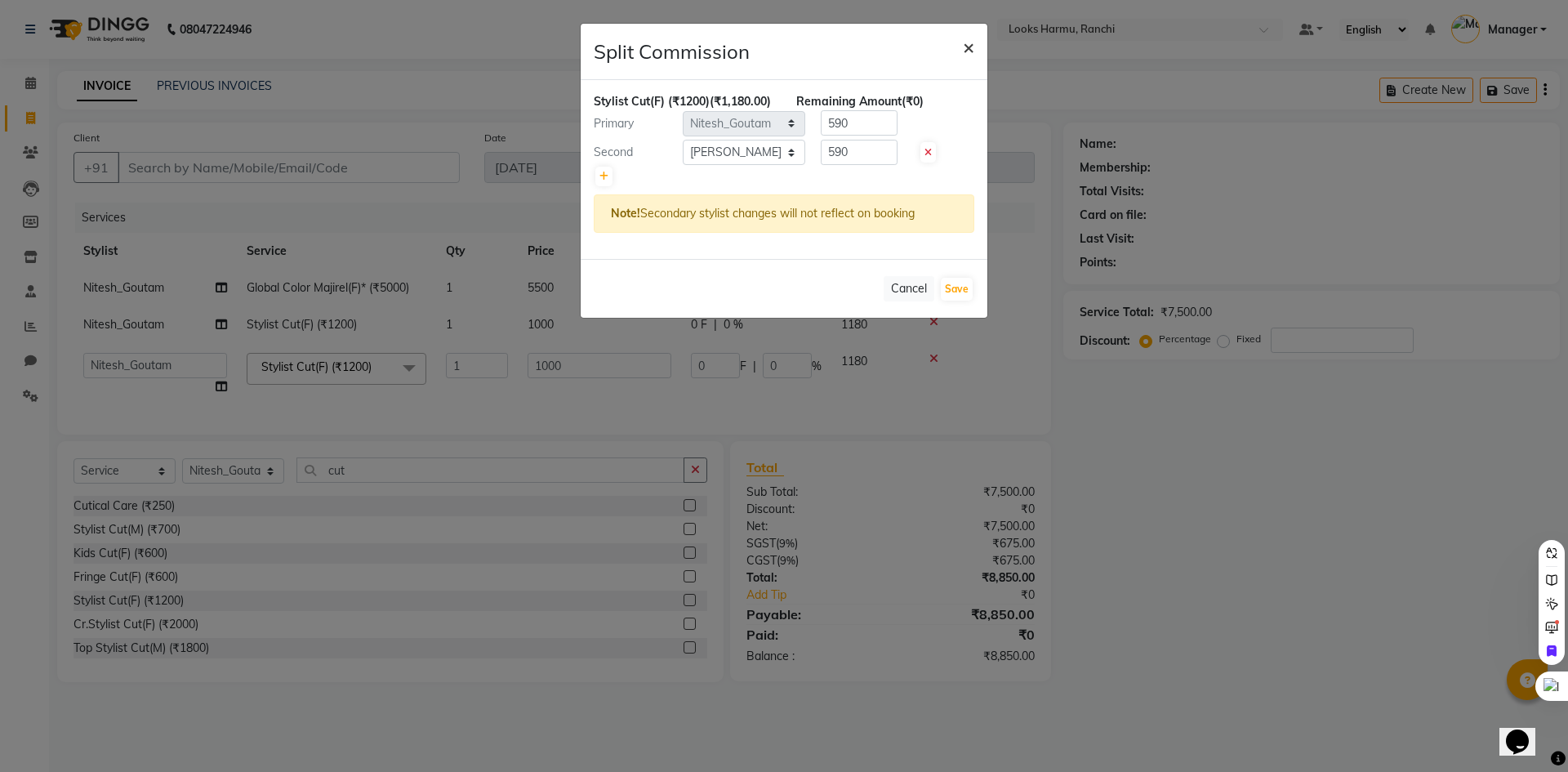
click at [971, 50] on span "×" at bounding box center [968, 47] width 11 height 24
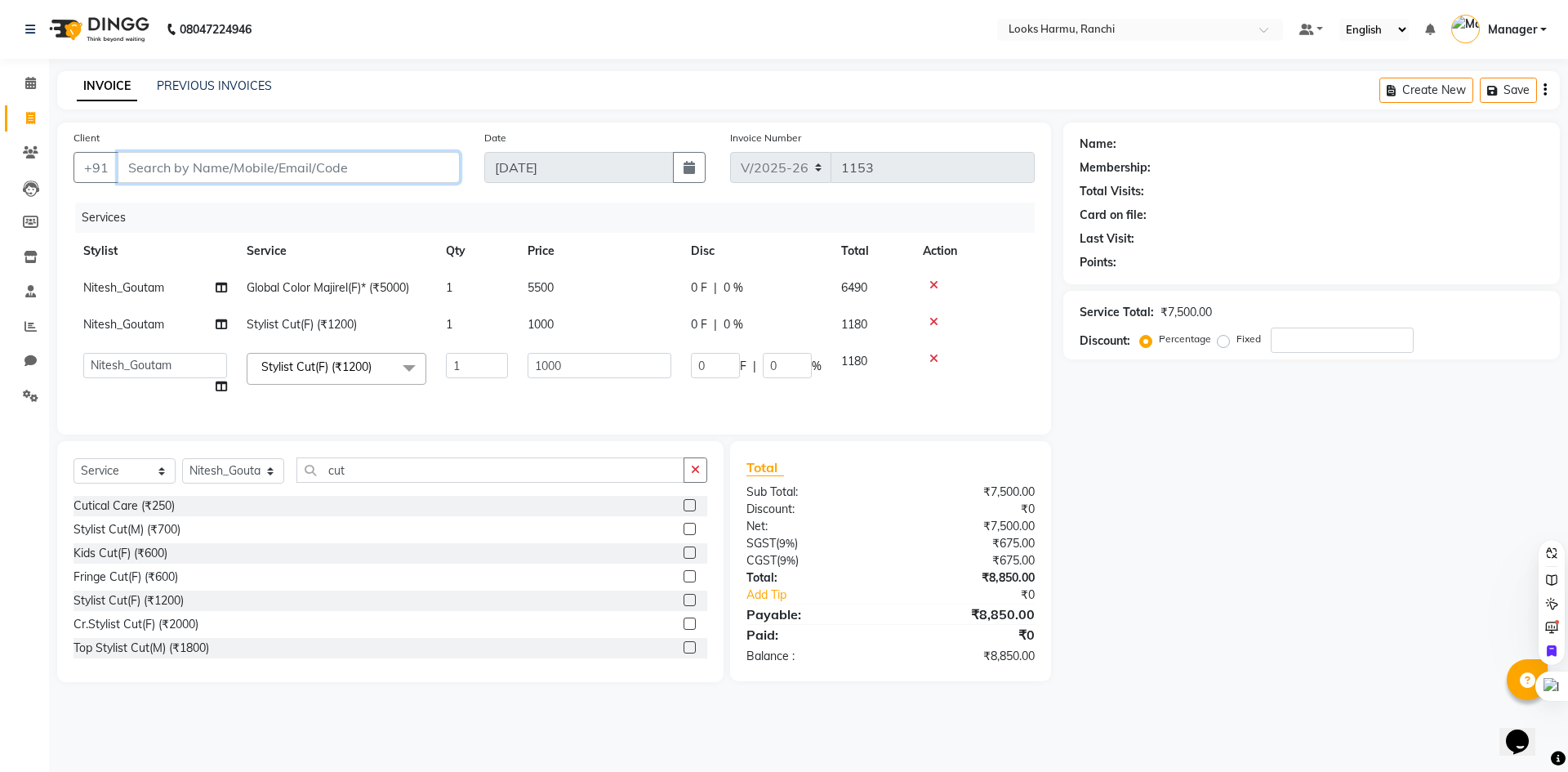
click at [227, 167] on input "Client" at bounding box center [289, 168] width 342 height 31
type input "9"
type input "0"
type input "9304138154"
click at [424, 174] on span "Add Client" at bounding box center [417, 167] width 65 height 16
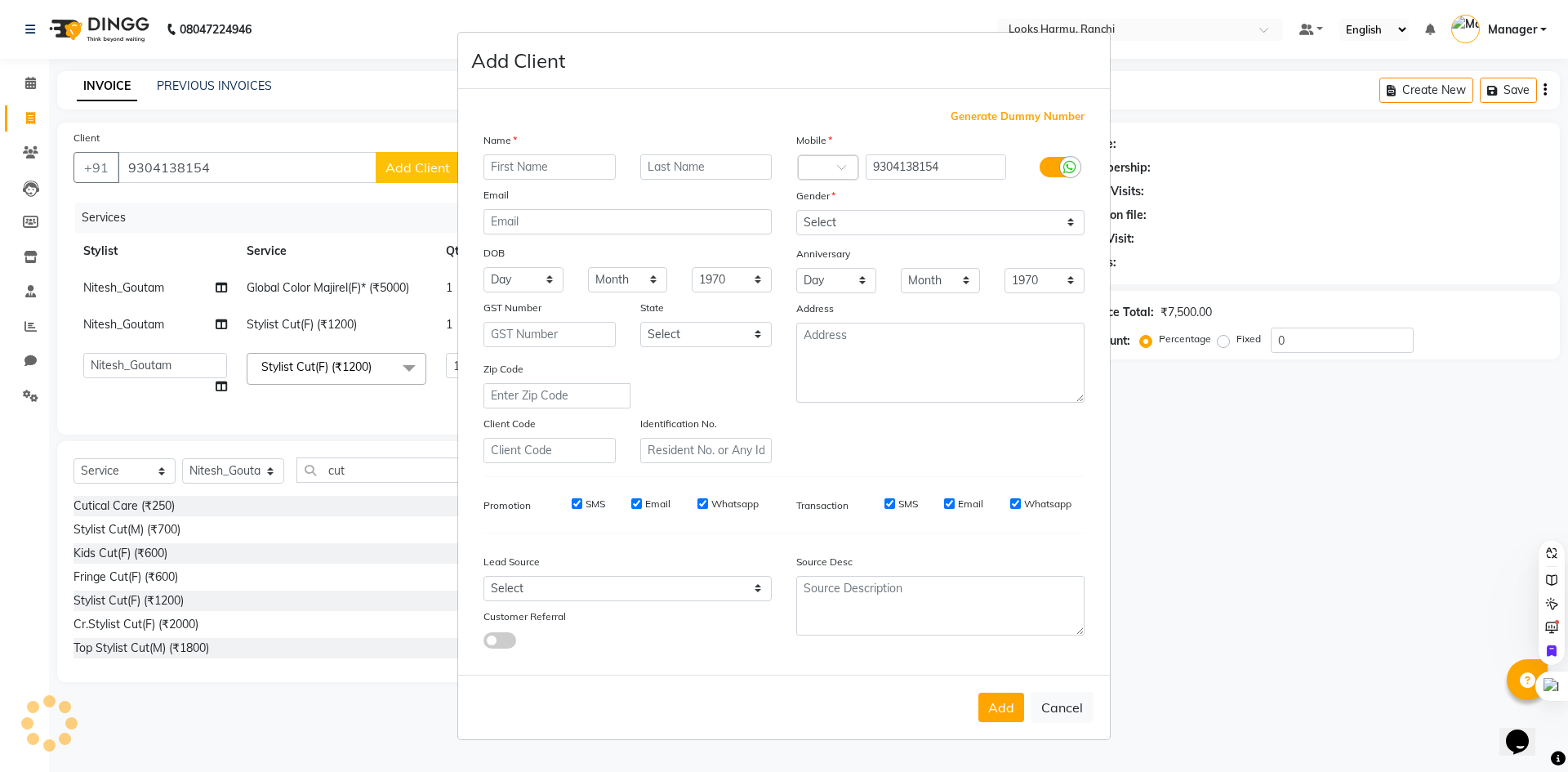
click at [526, 167] on input "text" at bounding box center [549, 167] width 132 height 25
type input "namrata"
type input "singh"
click at [1049, 169] on label at bounding box center [1058, 167] width 37 height 21
click at [0, 0] on input "checkbox" at bounding box center [0, 0] width 0 height 0
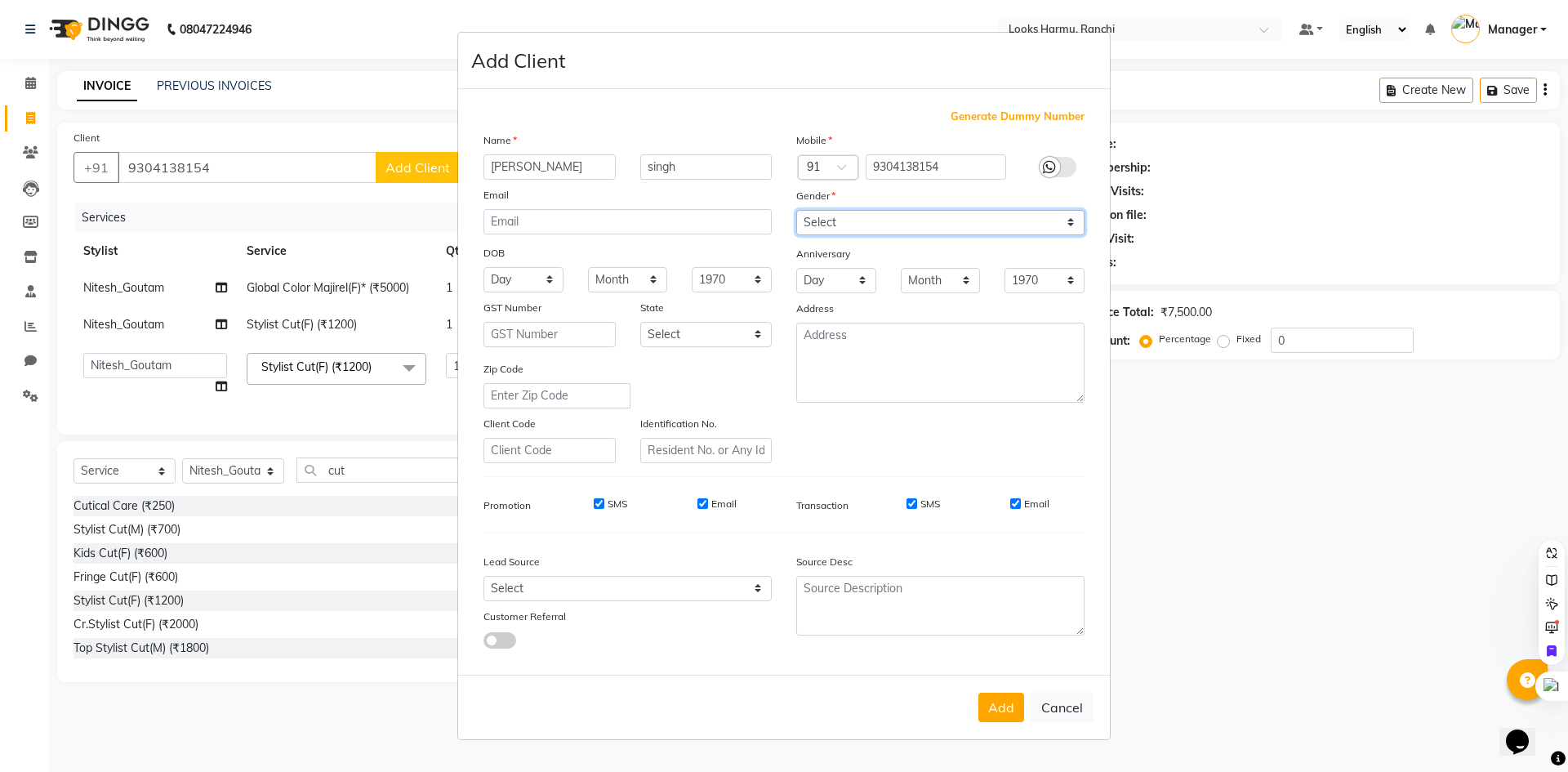
drag, startPoint x: 1047, startPoint y: 225, endPoint x: 1042, endPoint y: 232, distance: 8.6
click at [1047, 225] on select "Select Male Female Other Prefer Not To Say" at bounding box center [940, 222] width 289 height 25
select select "female"
click at [796, 210] on select "Select Male Female Other Prefer Not To Say" at bounding box center [940, 222] width 289 height 25
click at [1010, 727] on div "Add Cancel" at bounding box center [784, 707] width 652 height 65
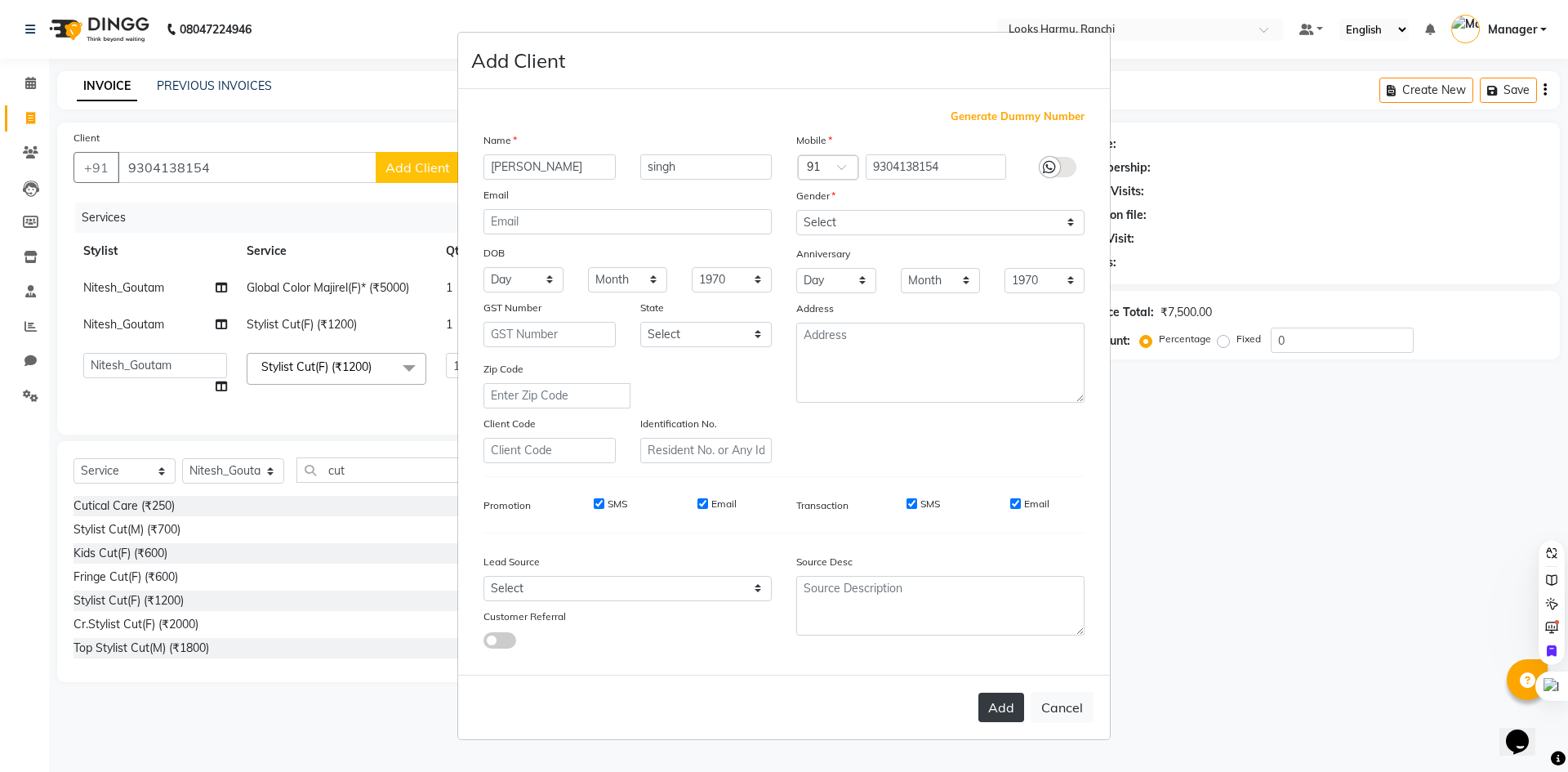
click at [1013, 711] on button "Add" at bounding box center [1001, 707] width 46 height 29
select select
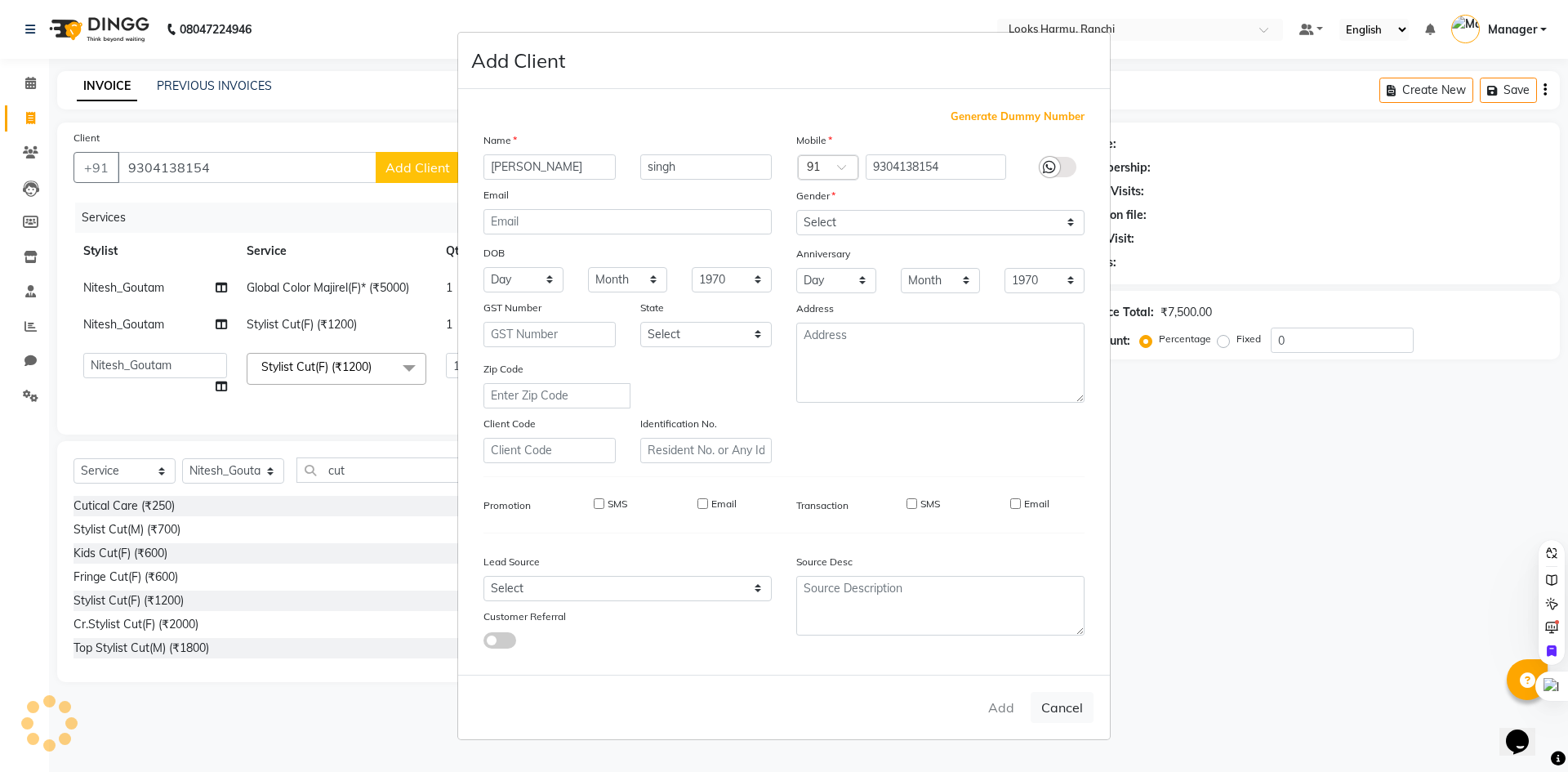
select select
checkbox input "false"
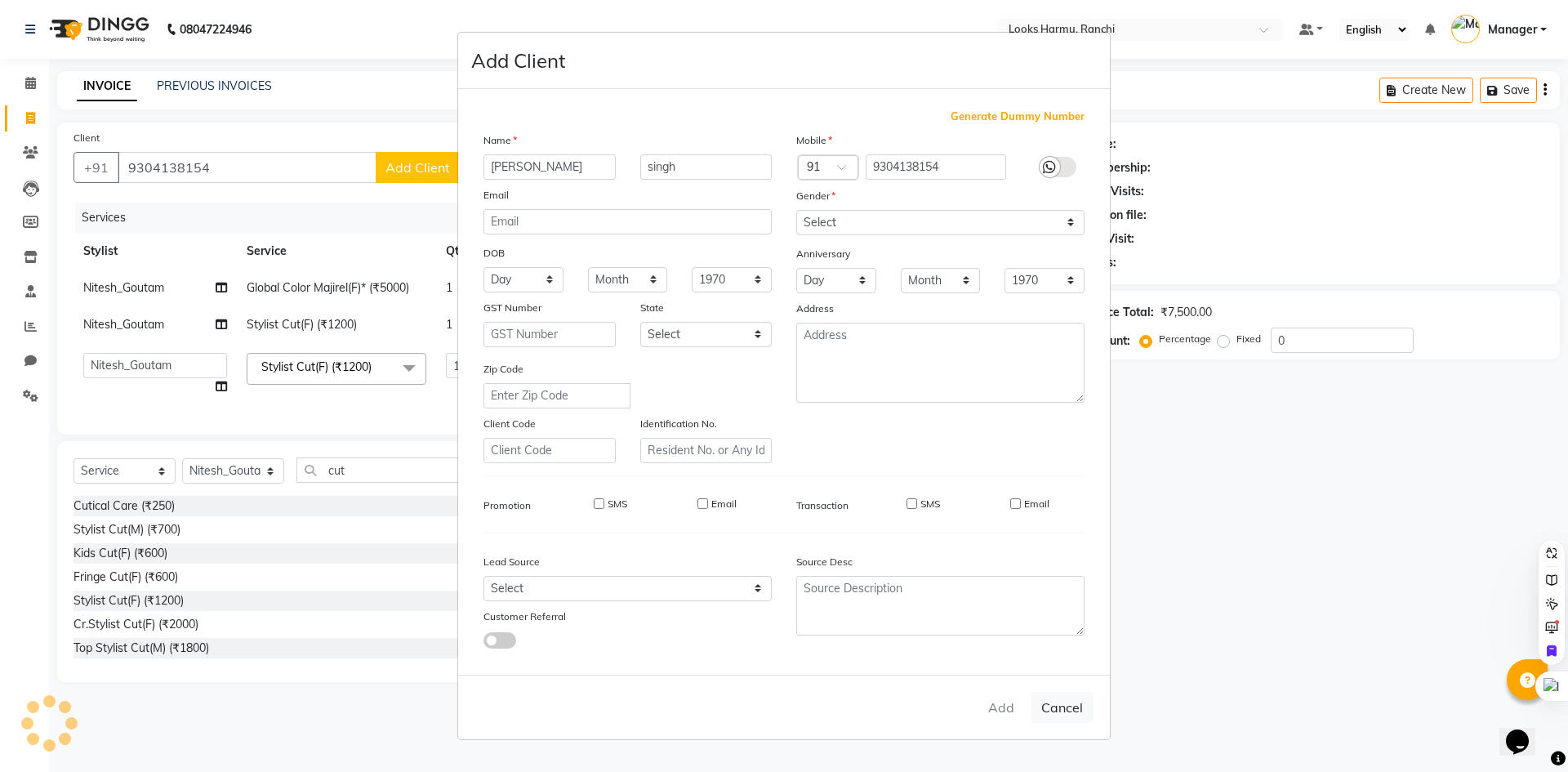
checkbox input "false"
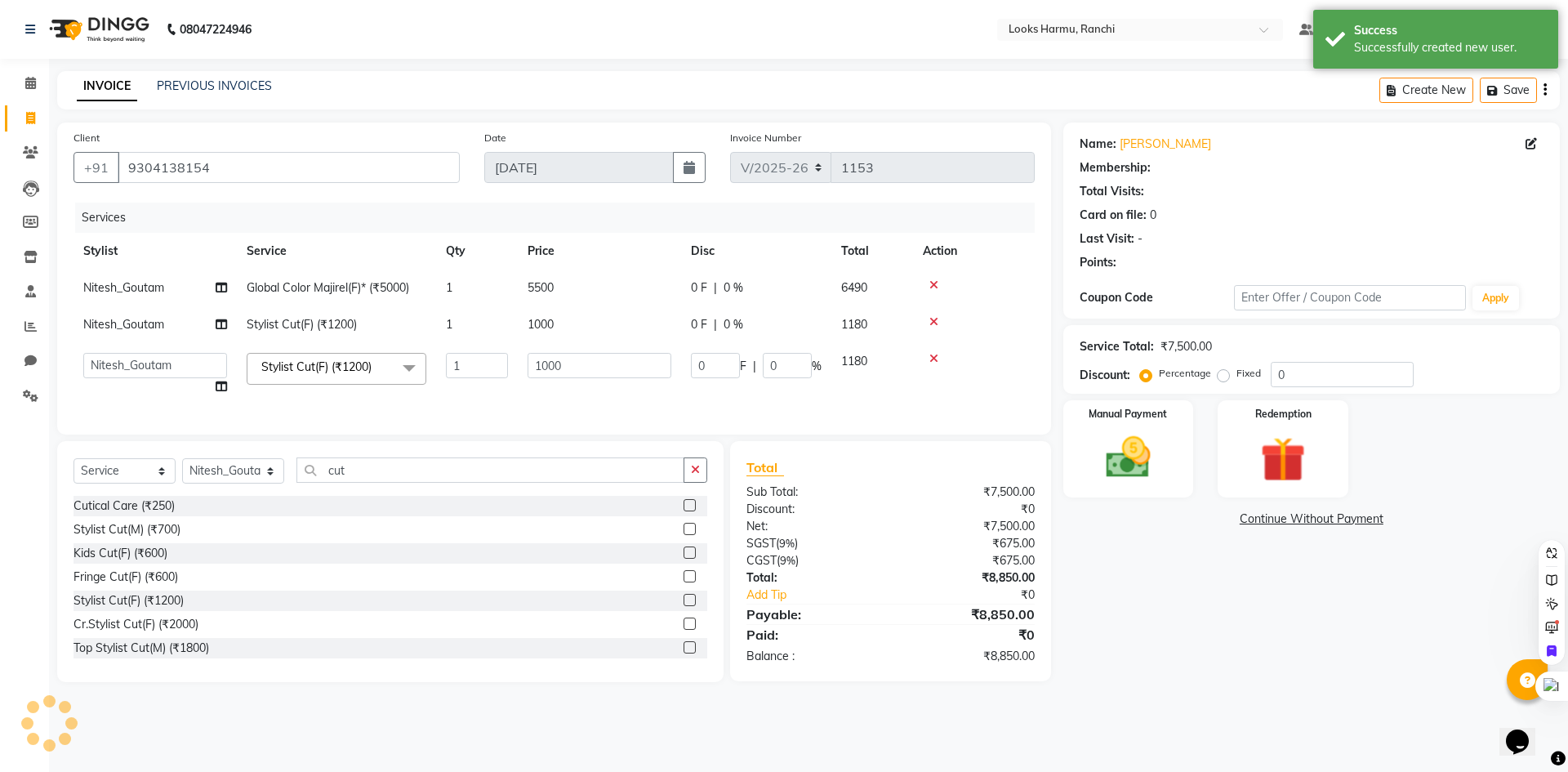
select select "1: Object"
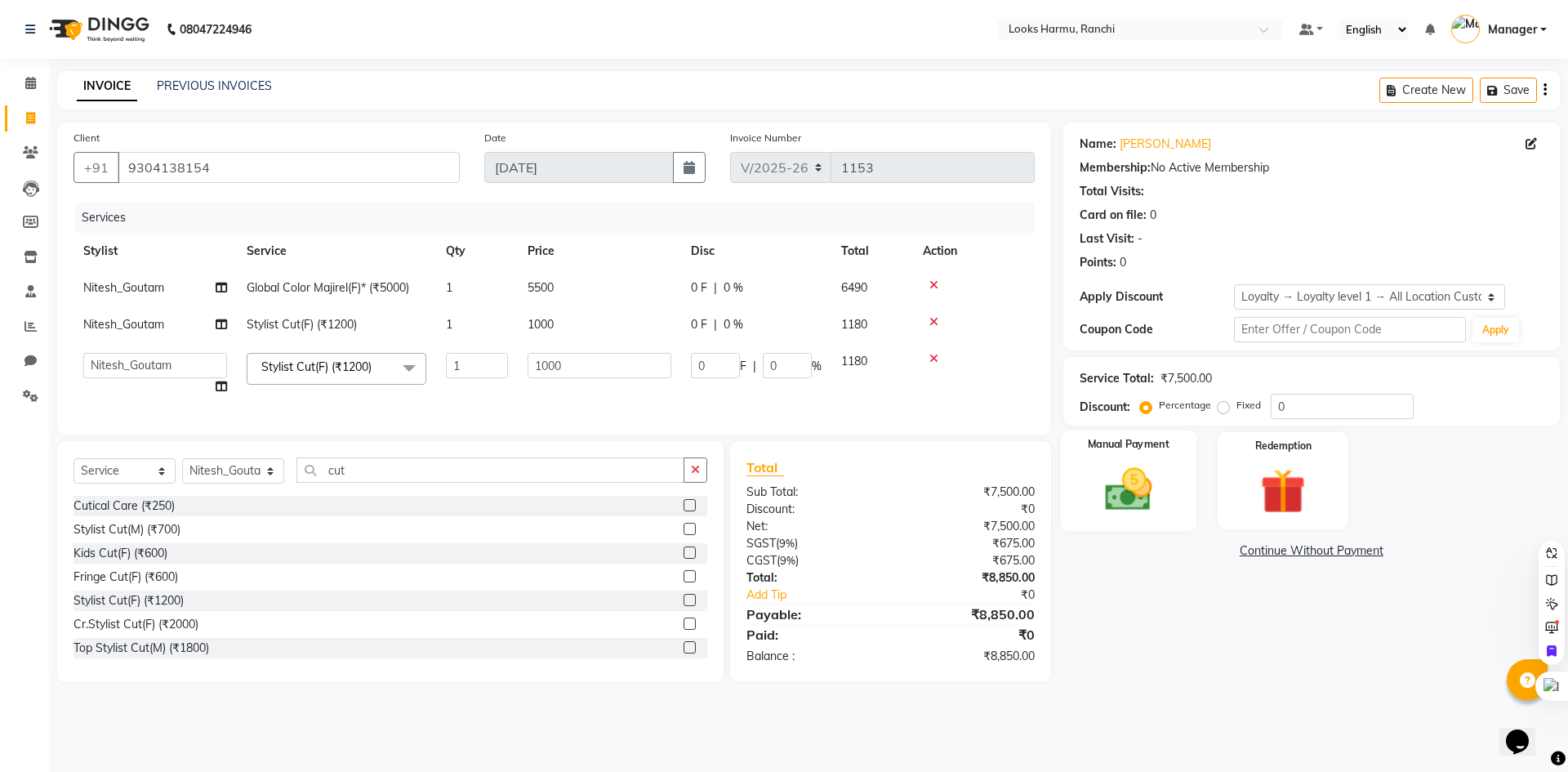
click at [1132, 507] on img at bounding box center [1129, 489] width 76 height 54
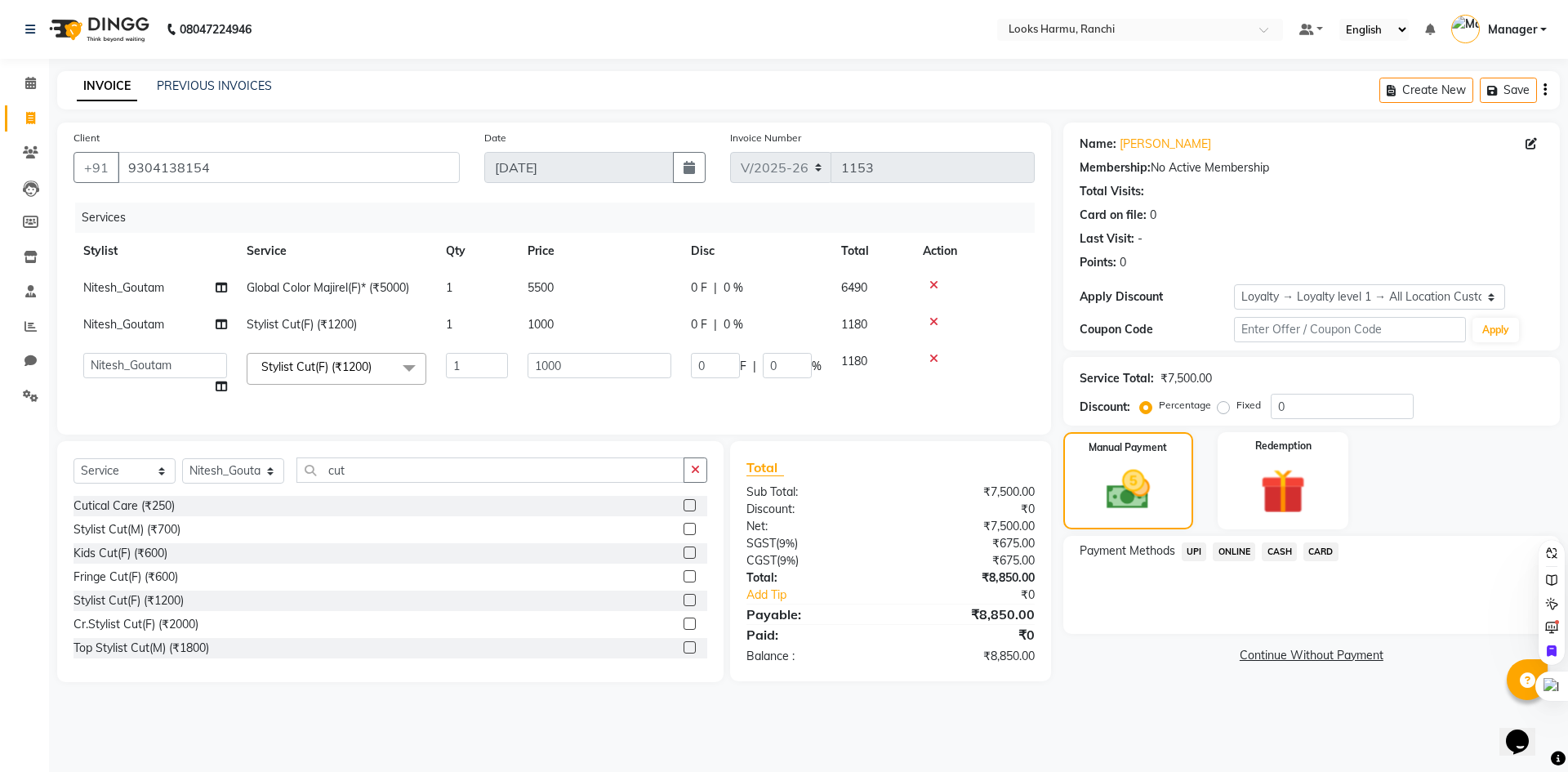
click at [1274, 552] on span "CASH" at bounding box center [1279, 552] width 35 height 19
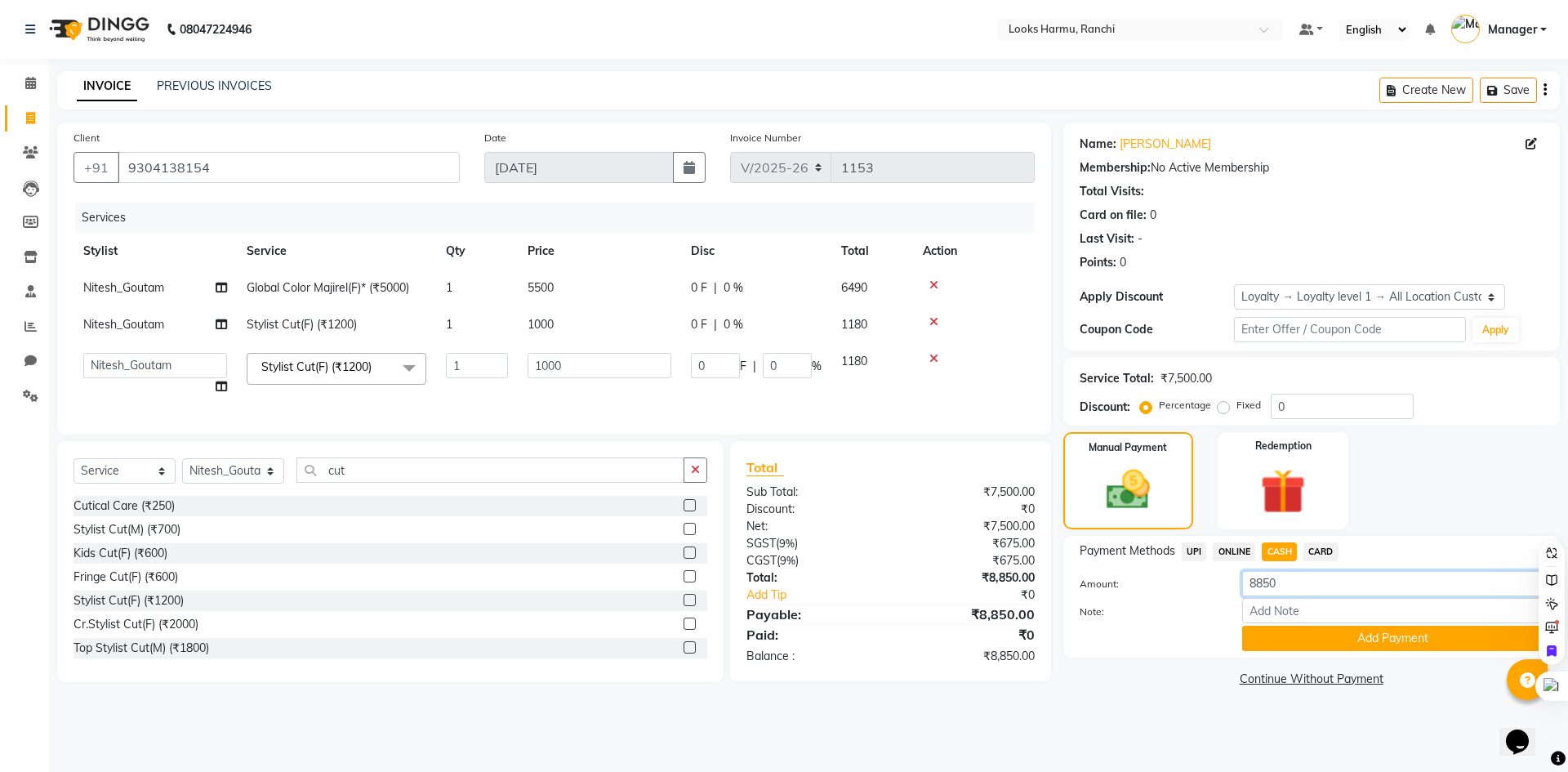
click at [1305, 575] on input "8850" at bounding box center [1393, 584] width 302 height 25
drag, startPoint x: 1304, startPoint y: 577, endPoint x: 1236, endPoint y: 578, distance: 68.0
click at [1236, 578] on div "8850" at bounding box center [1393, 584] width 326 height 25
drag, startPoint x: 1291, startPoint y: 588, endPoint x: 1235, endPoint y: 587, distance: 56.0
click at [1235, 587] on div "45" at bounding box center [1393, 584] width 326 height 25
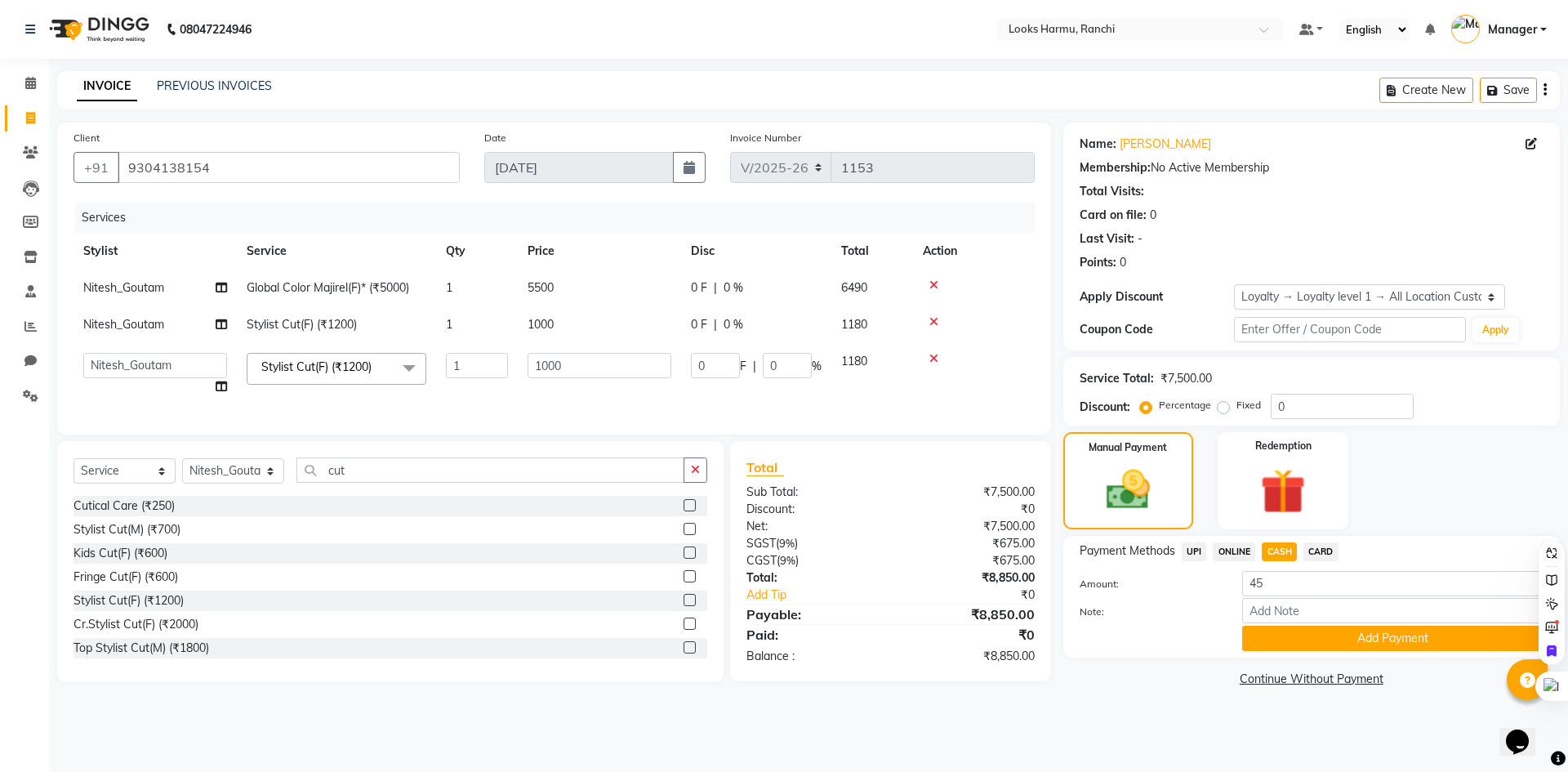
click at [1242, 558] on span "ONLINE" at bounding box center [1233, 552] width 42 height 19
click at [1239, 551] on span "ONLINE" at bounding box center [1233, 552] width 42 height 19
click at [1284, 549] on span "CASH" at bounding box center [1279, 552] width 35 height 19
drag, startPoint x: 1285, startPoint y: 573, endPoint x: 1240, endPoint y: 575, distance: 45.0
click at [1240, 575] on div "8850" at bounding box center [1393, 584] width 326 height 25
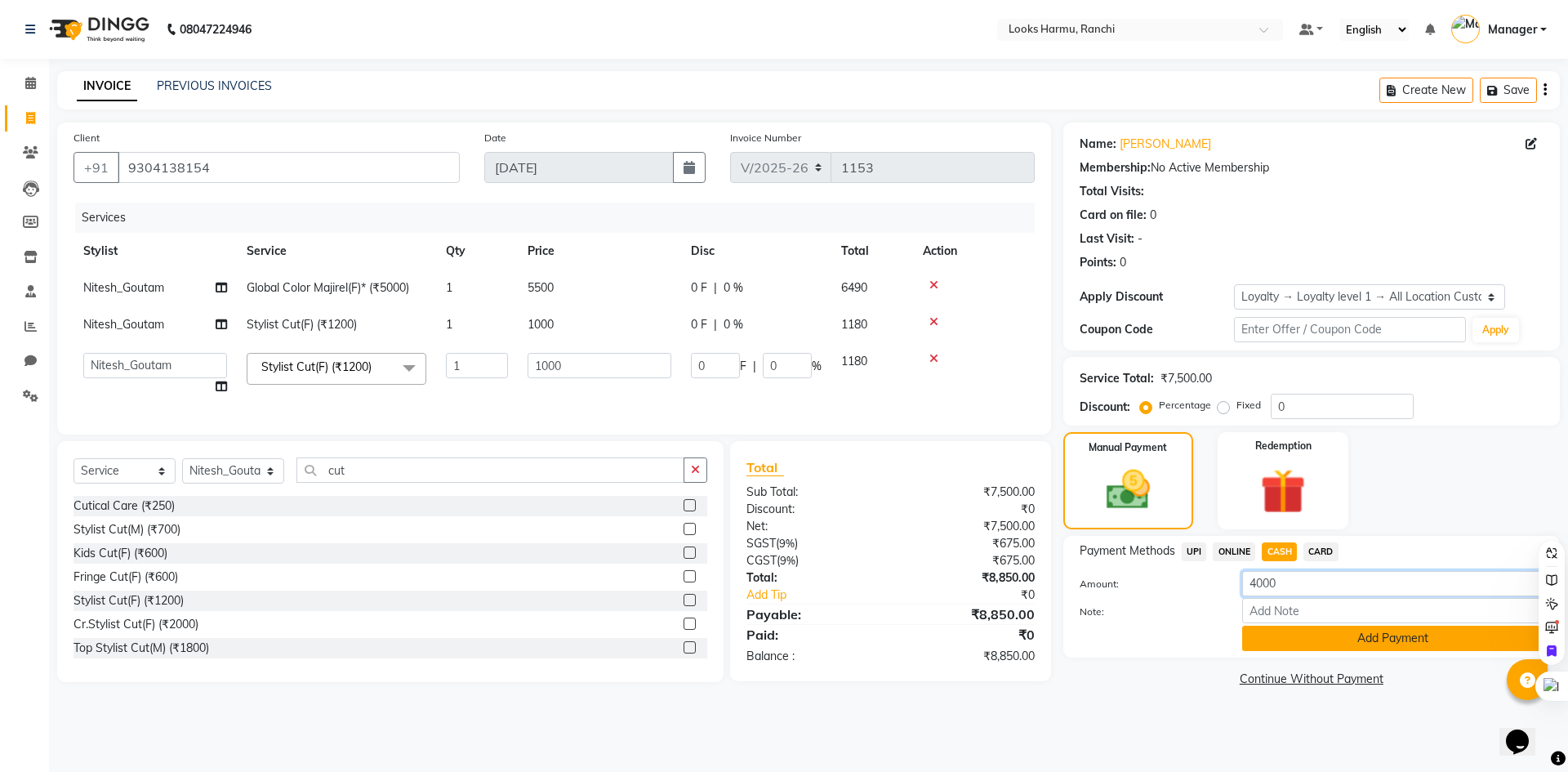
type input "4000"
click at [1282, 644] on button "Add Payment" at bounding box center [1393, 638] width 302 height 25
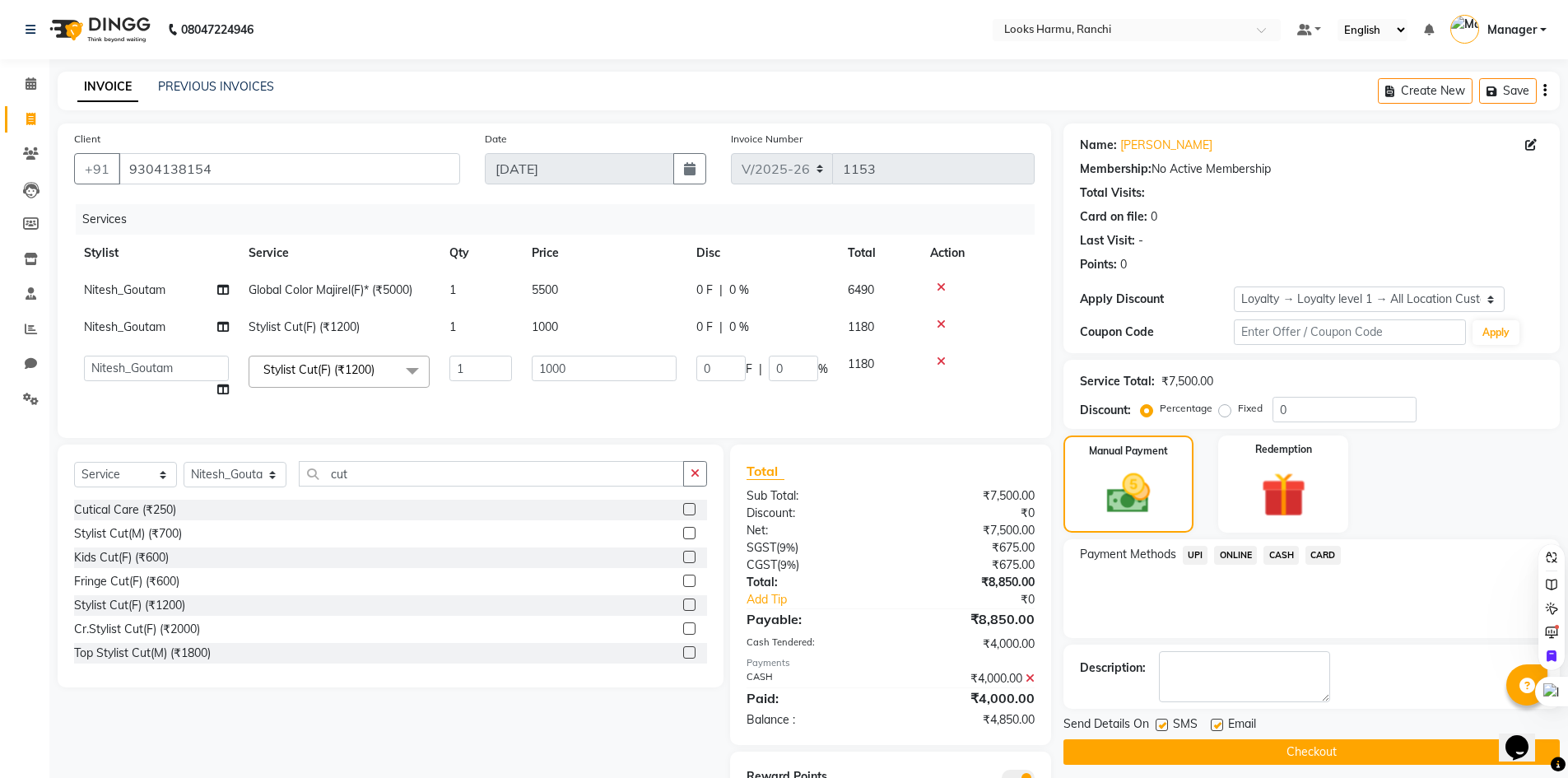
click at [1199, 559] on span "UPI" at bounding box center [1195, 556] width 25 height 19
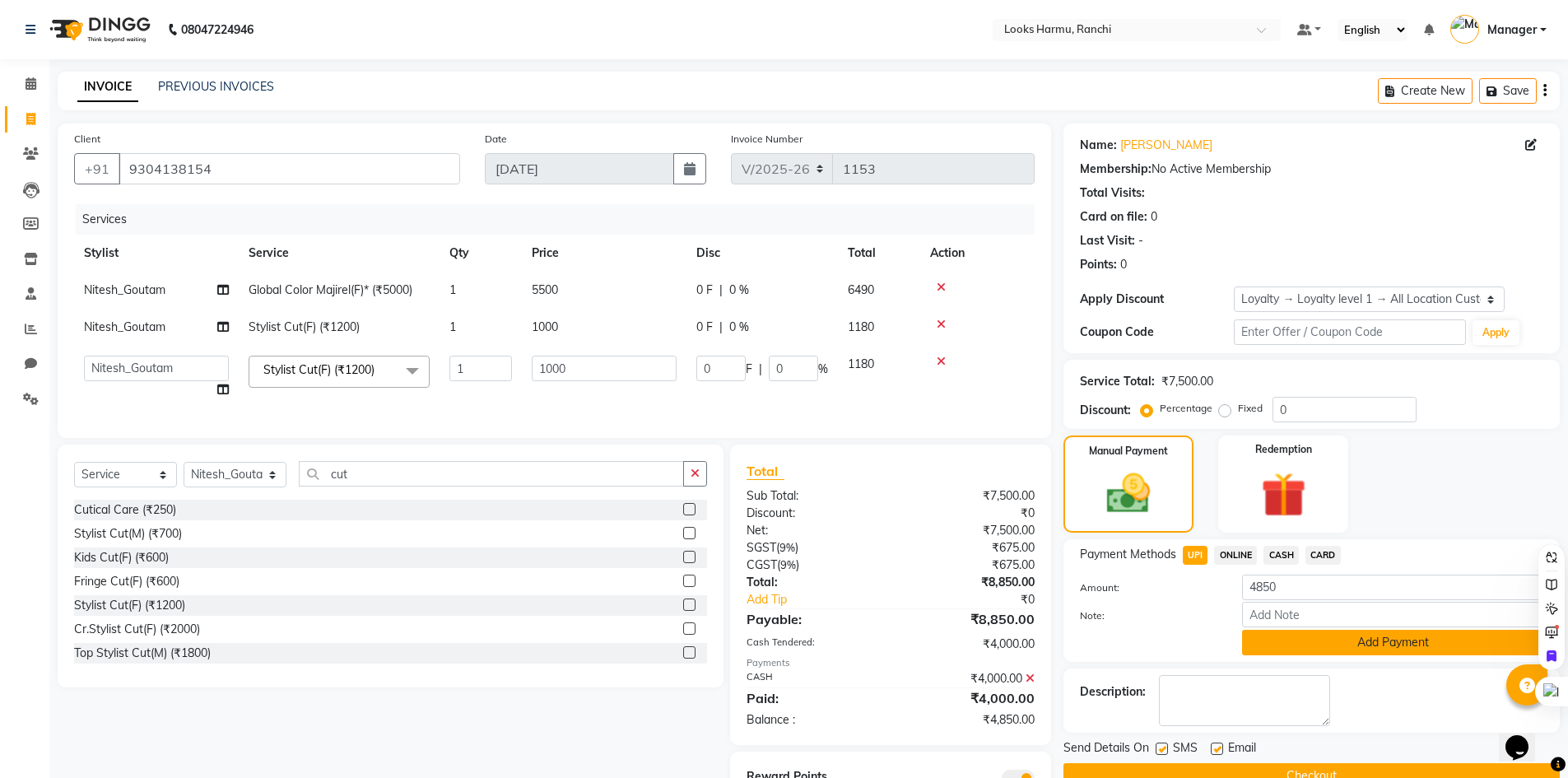
click at [1271, 646] on button "Add Payment" at bounding box center [1393, 642] width 301 height 25
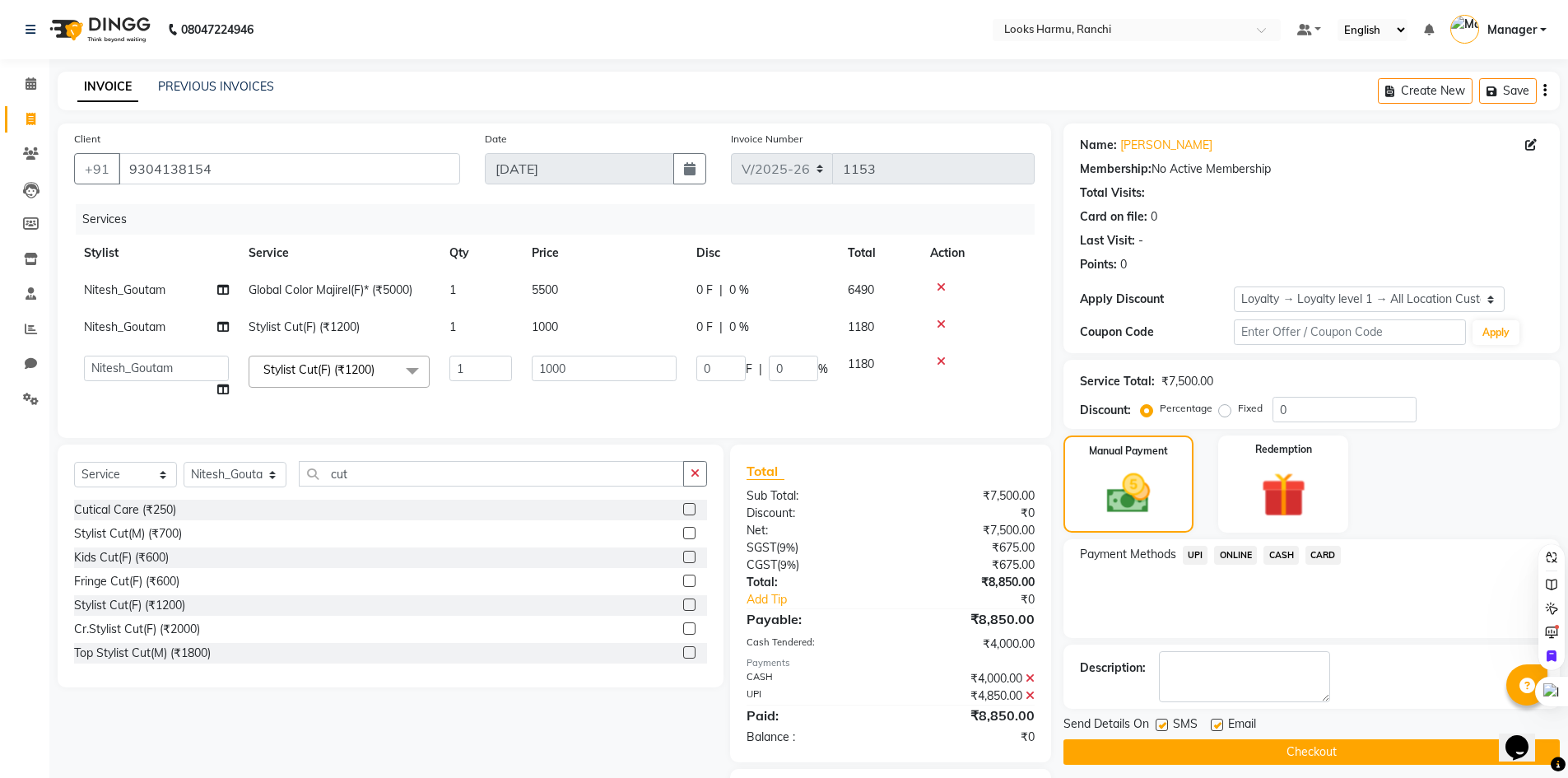
click at [1303, 752] on button "Checkout" at bounding box center [1312, 752] width 497 height 25
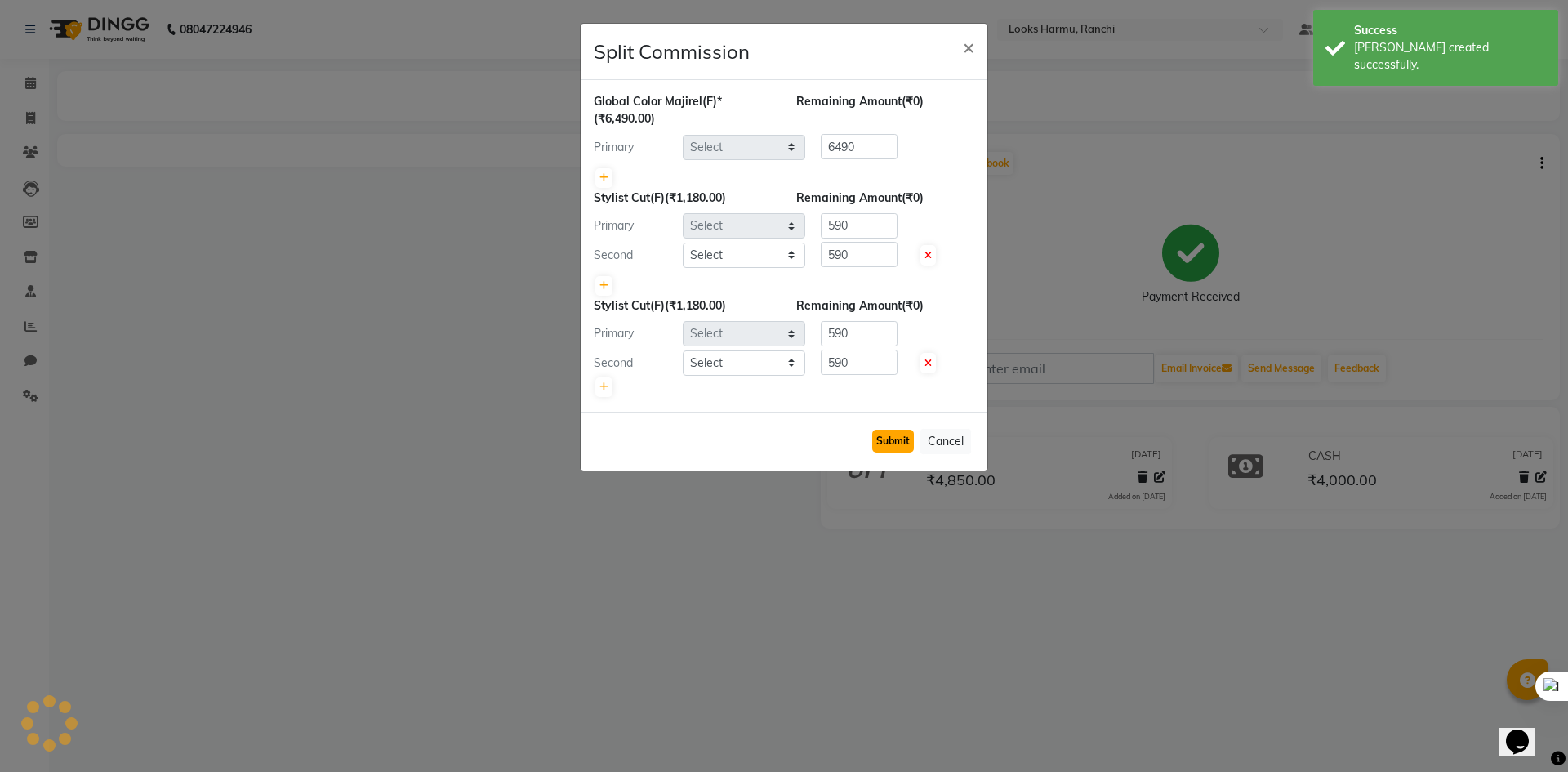
click at [892, 440] on button "Submit" at bounding box center [893, 441] width 41 height 22
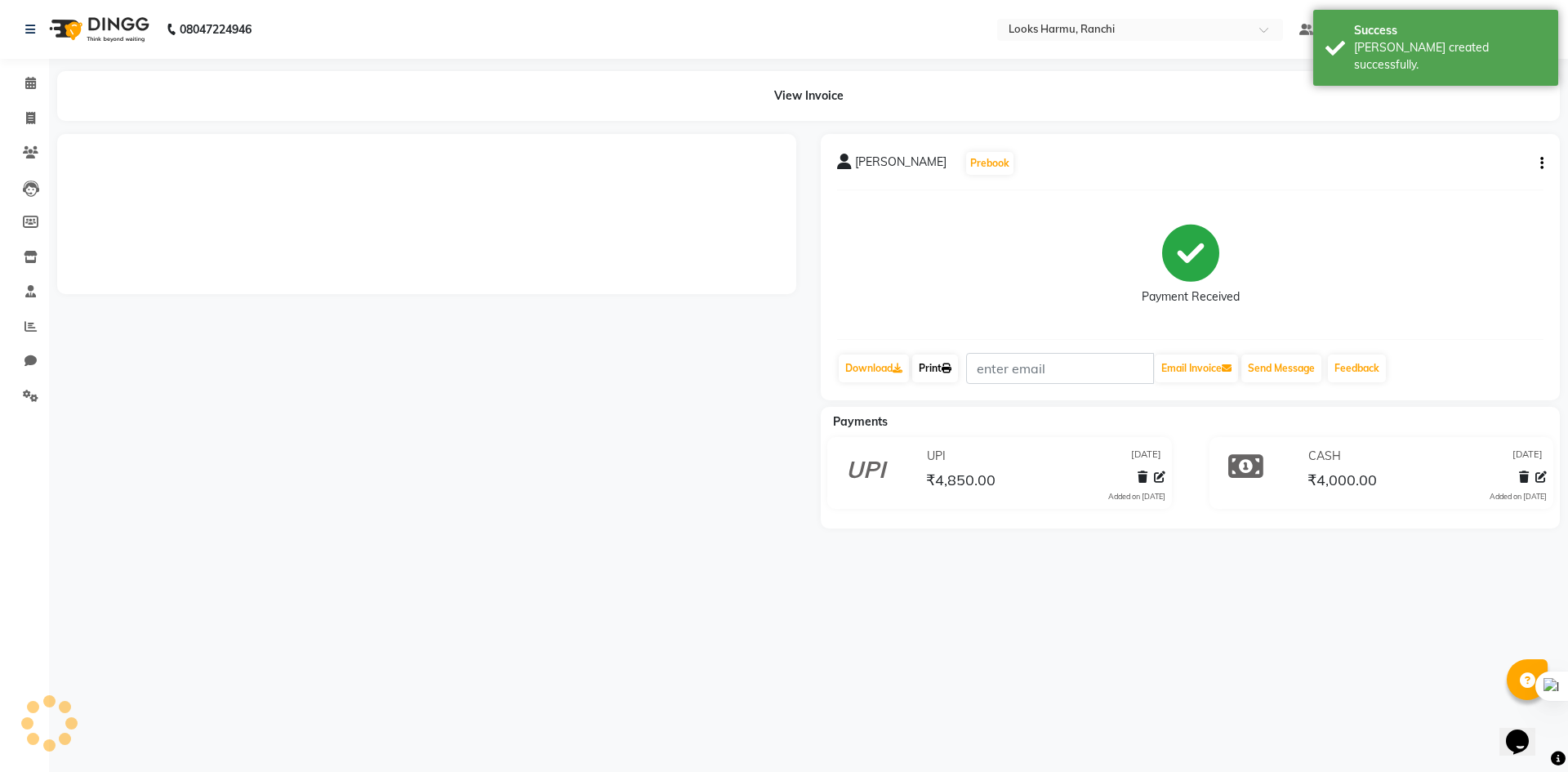
click at [947, 362] on link "Print" at bounding box center [935, 368] width 46 height 28
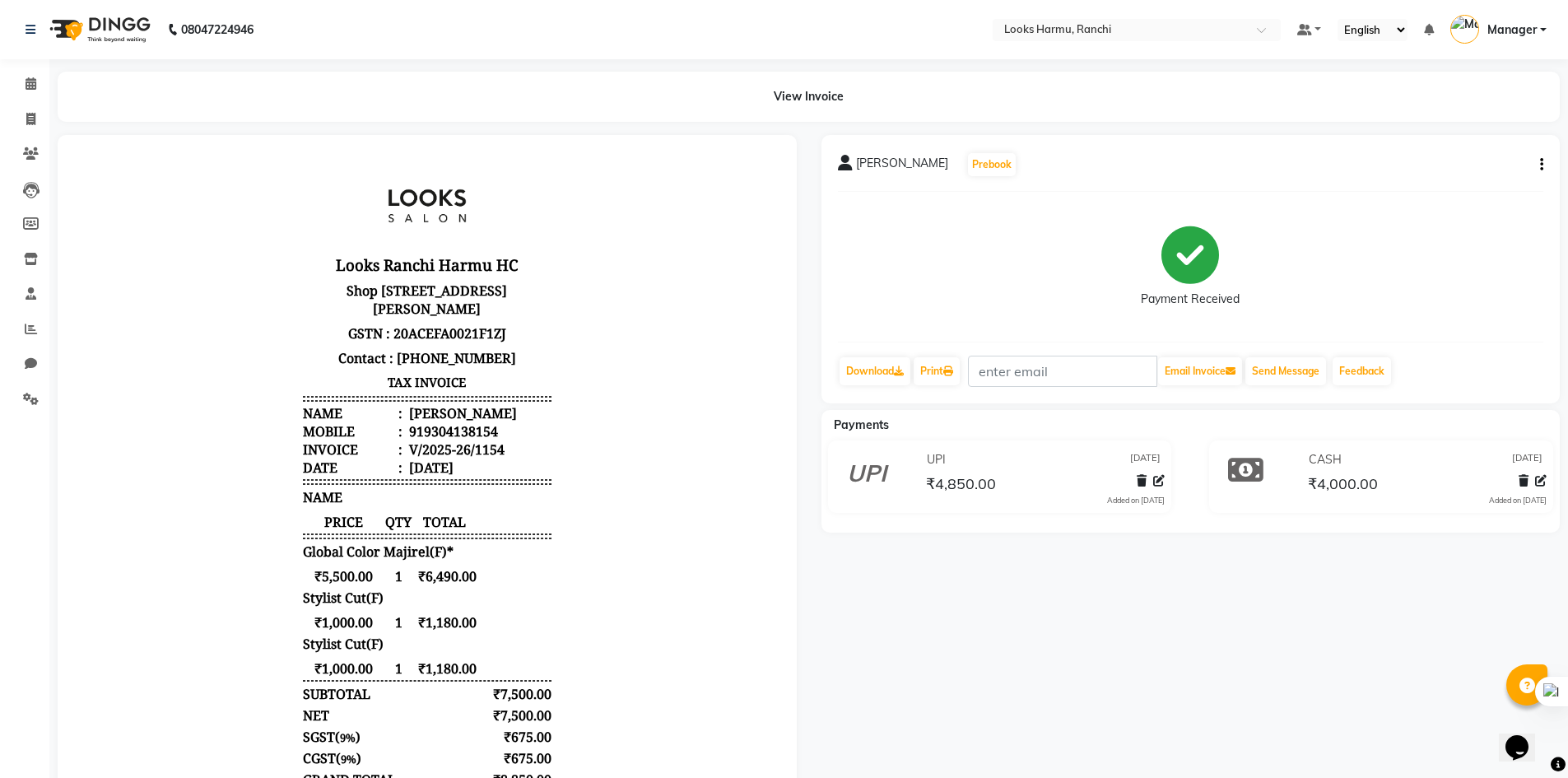
click at [1458, 22] on img at bounding box center [1464, 29] width 29 height 29
click at [1474, 257] on div "Payment Received" at bounding box center [1191, 267] width 706 height 124
click at [20, 114] on span at bounding box center [30, 120] width 29 height 19
select select "service"
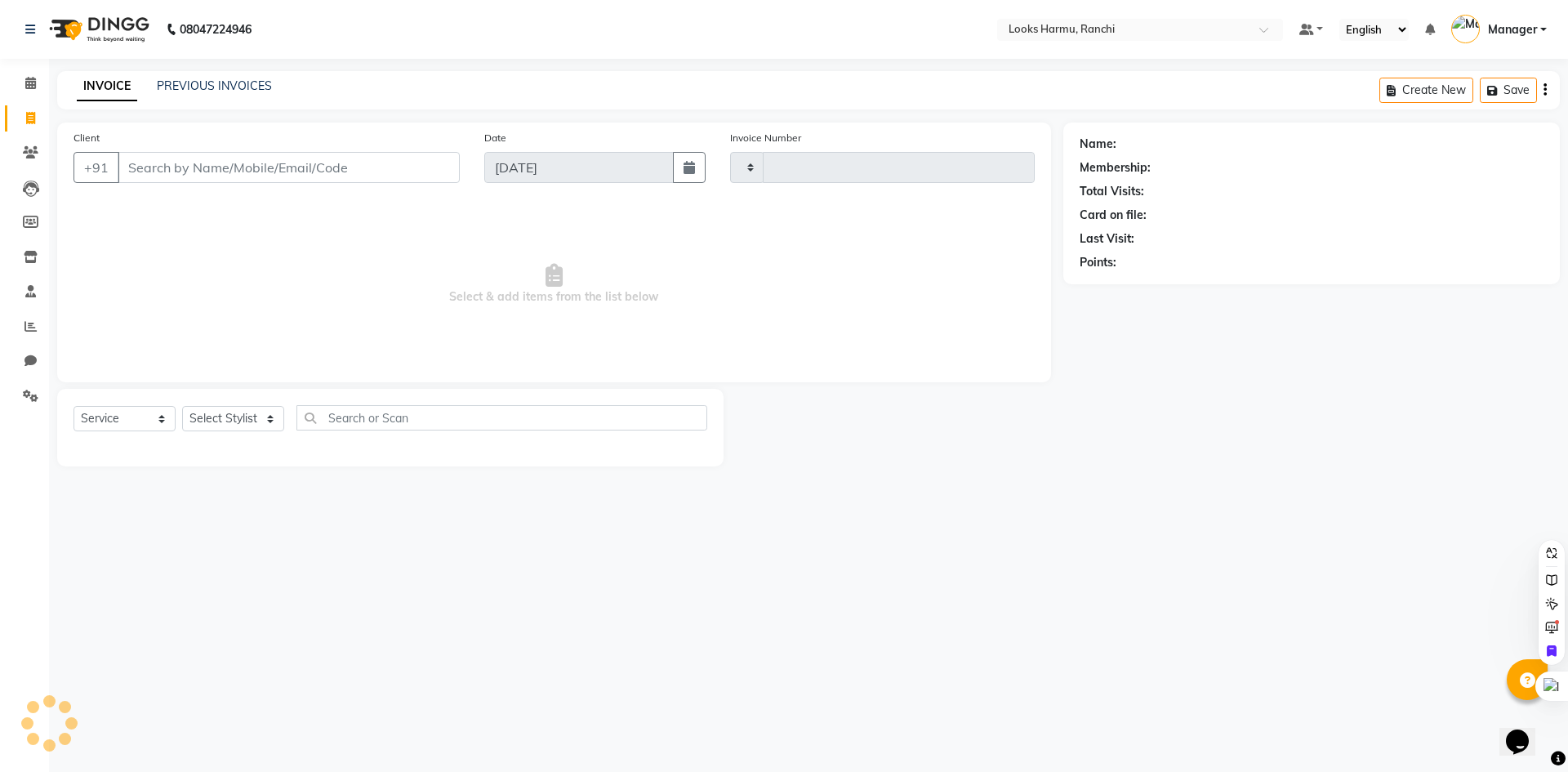
type input "1155"
select select "6247"
select select "V"
select select "47538"
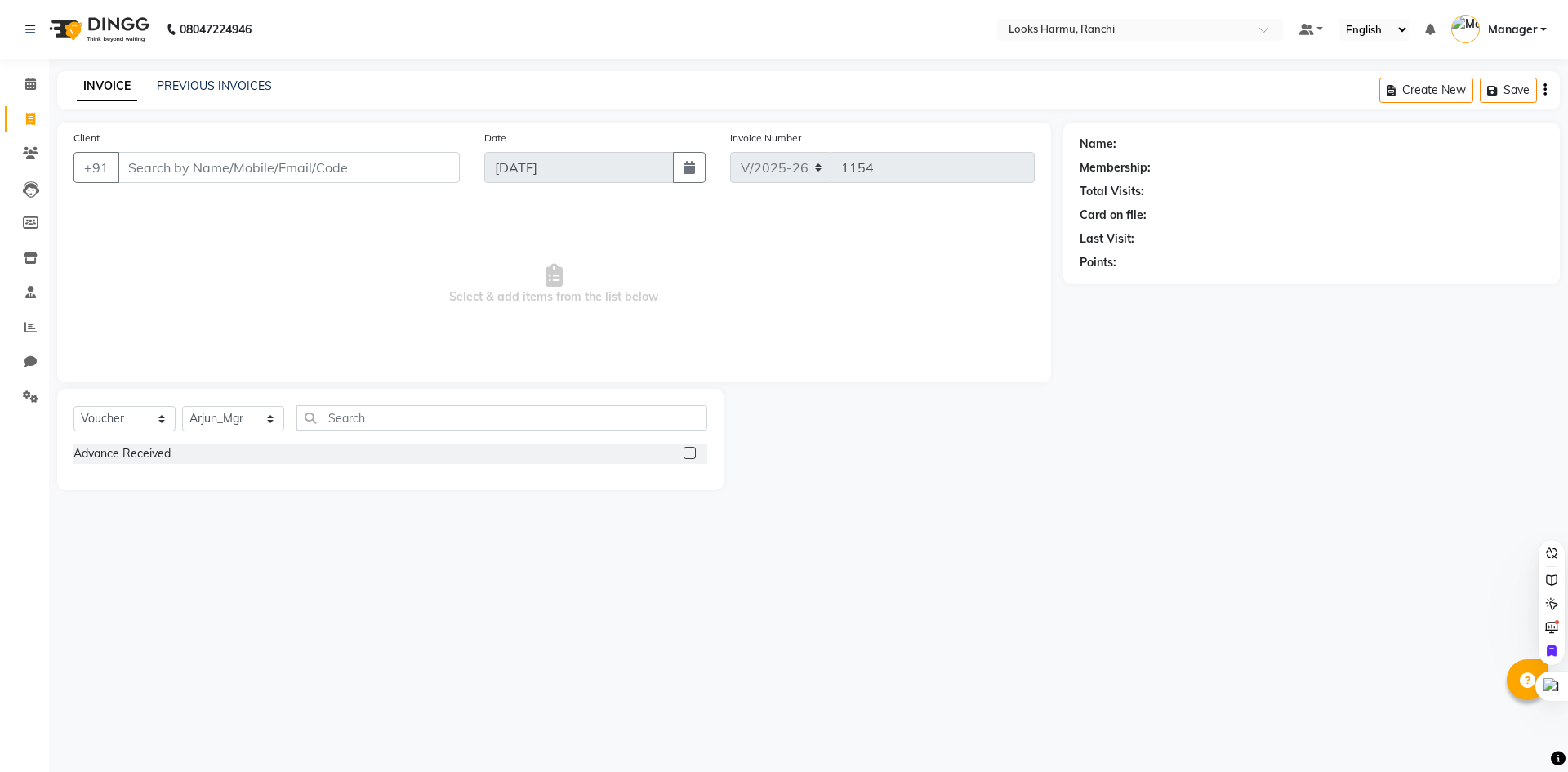
select select "6247"
select select "V"
select select "47538"
